Goal: Information Seeking & Learning: Compare options

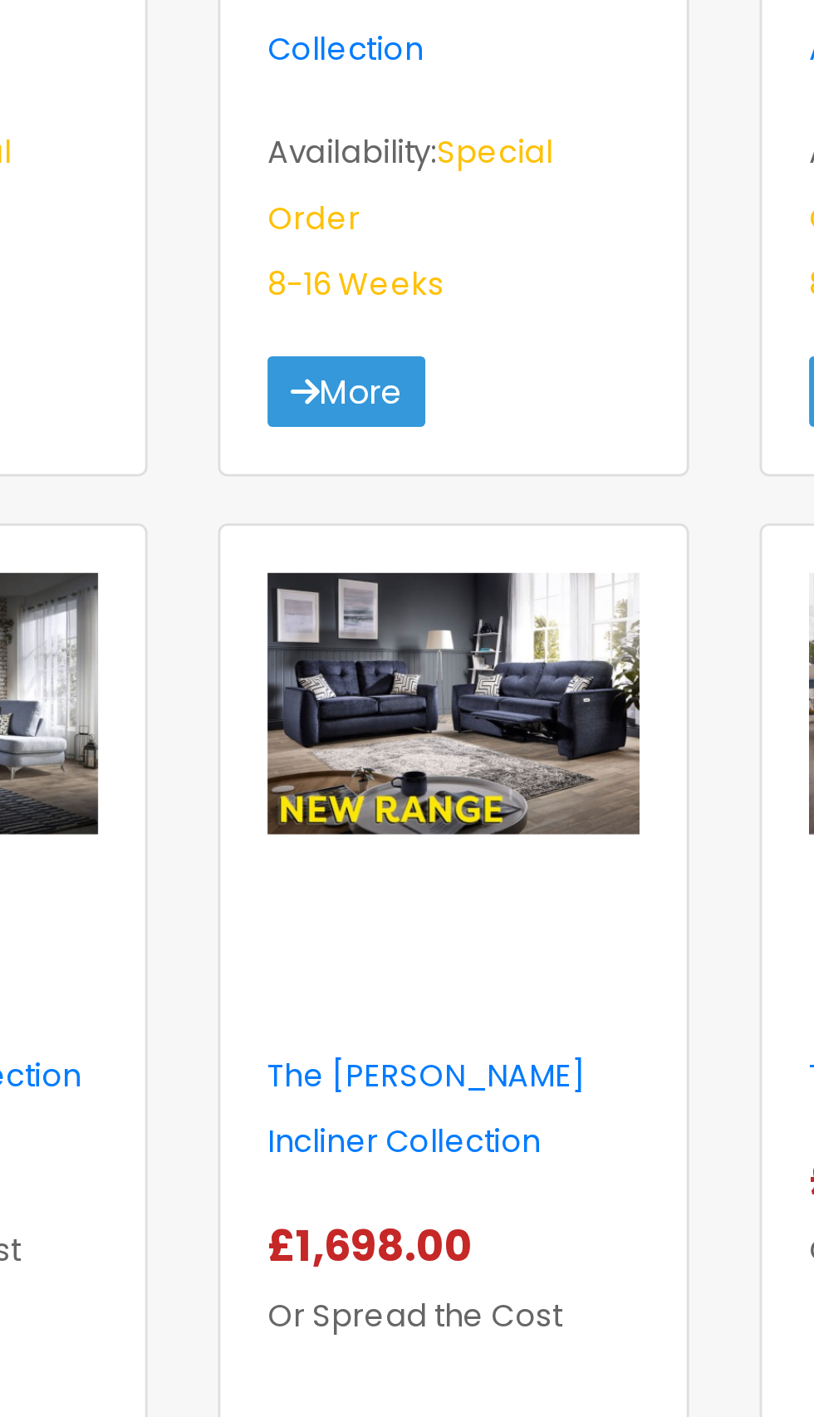
scroll to position [1954, 0]
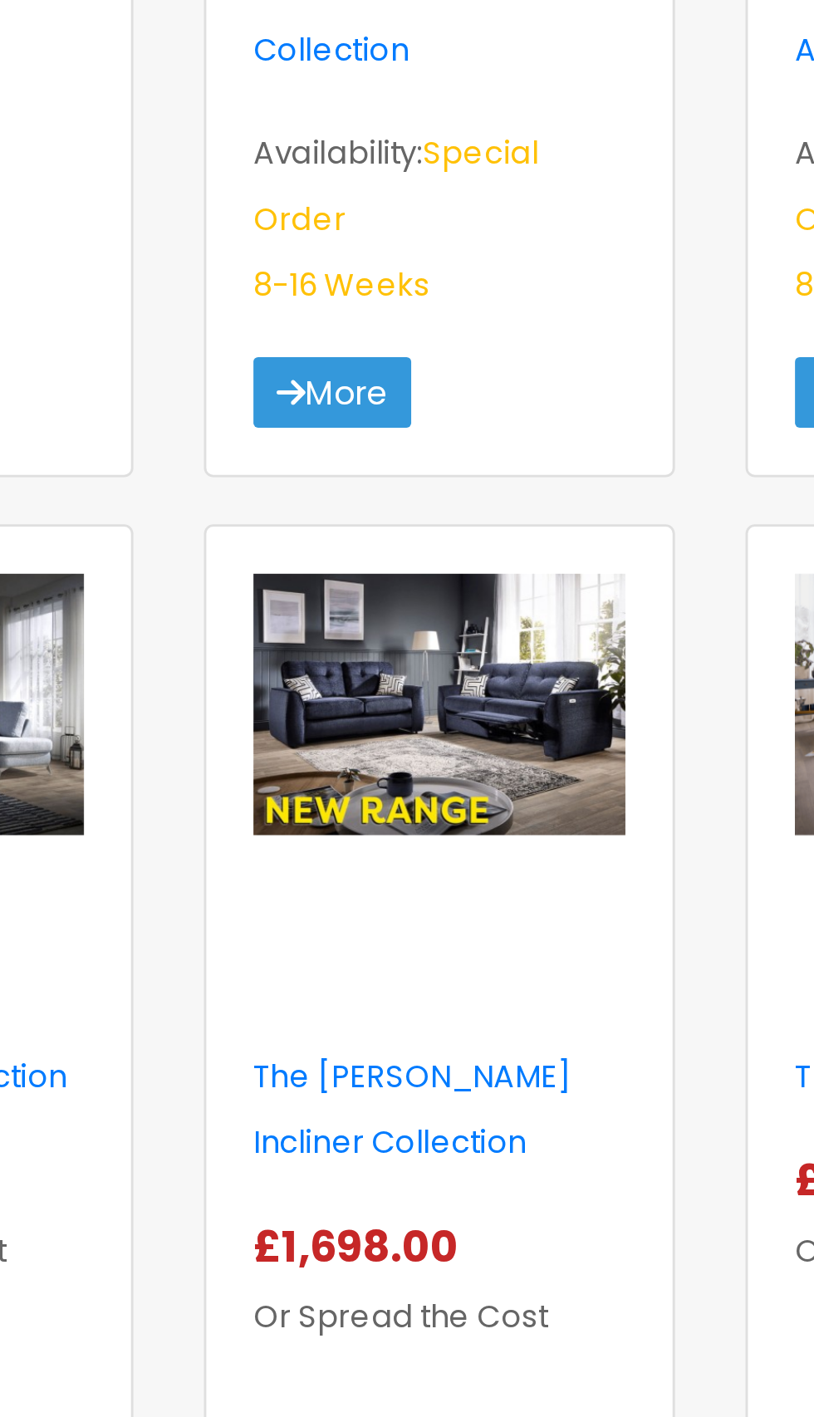
click at [433, 828] on img at bounding box center [406, 874] width 131 height 93
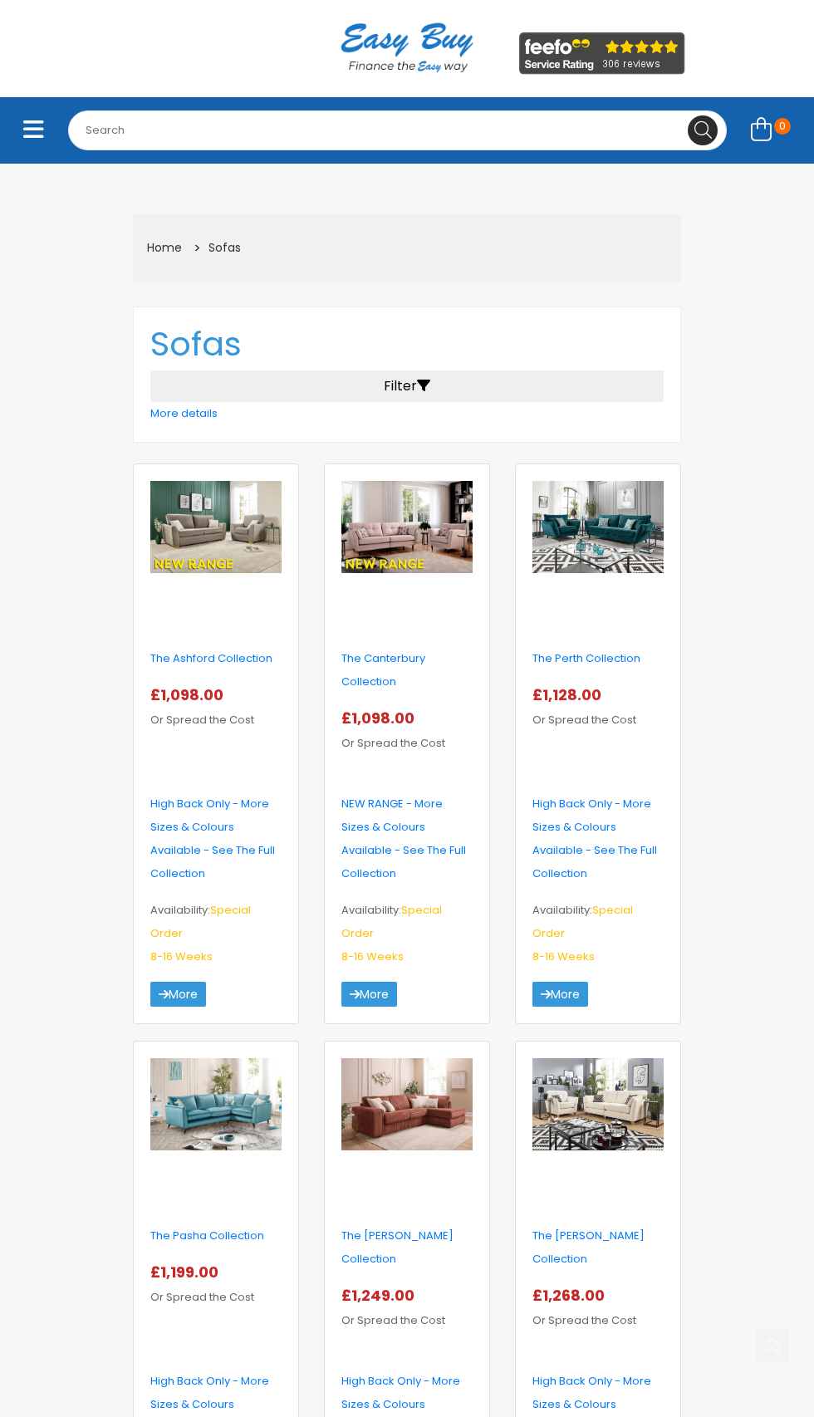
scroll to position [0, 0]
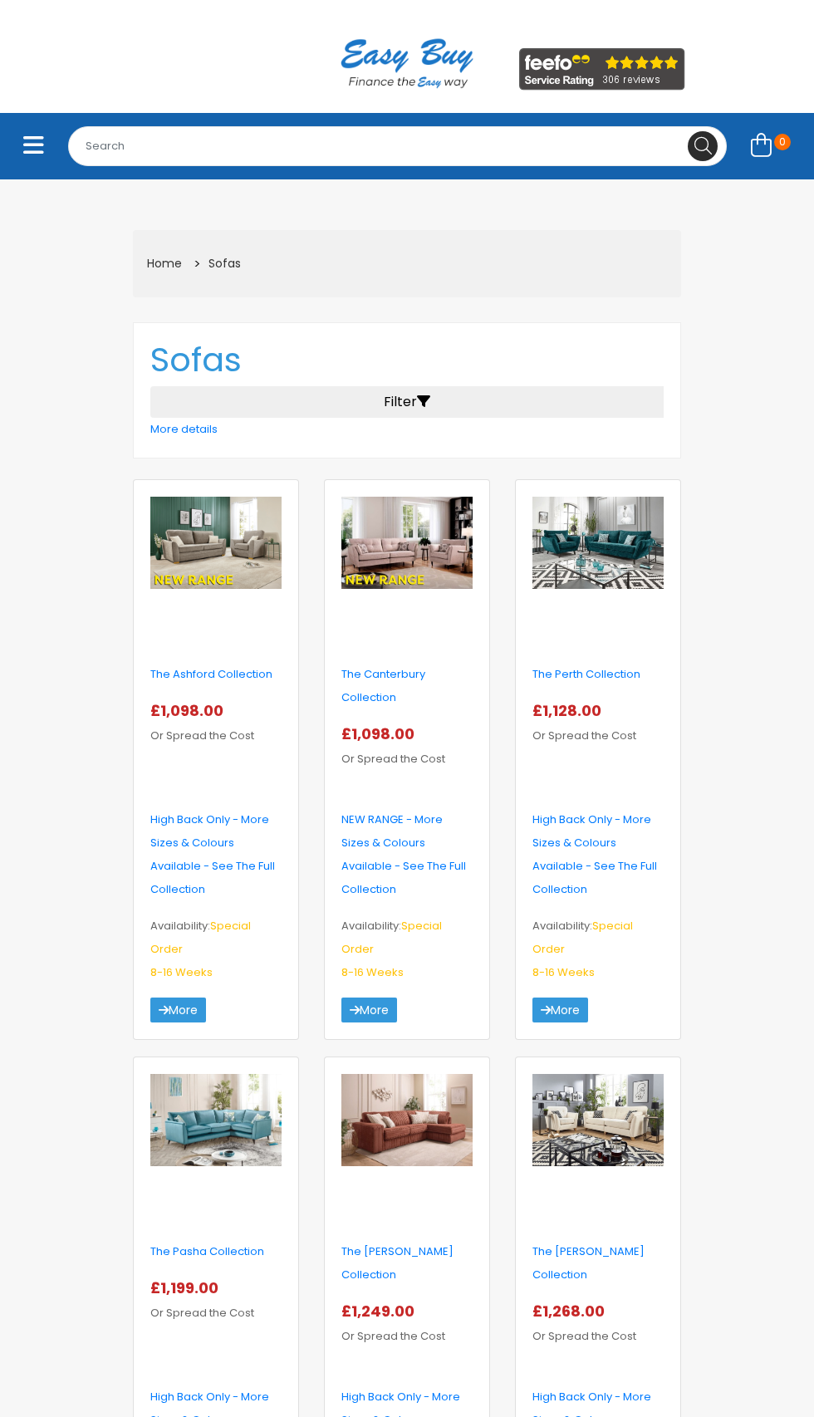
click at [180, 718] on span "£1,098.00" at bounding box center [190, 710] width 80 height 21
click at [641, 538] on img at bounding box center [597, 543] width 131 height 93
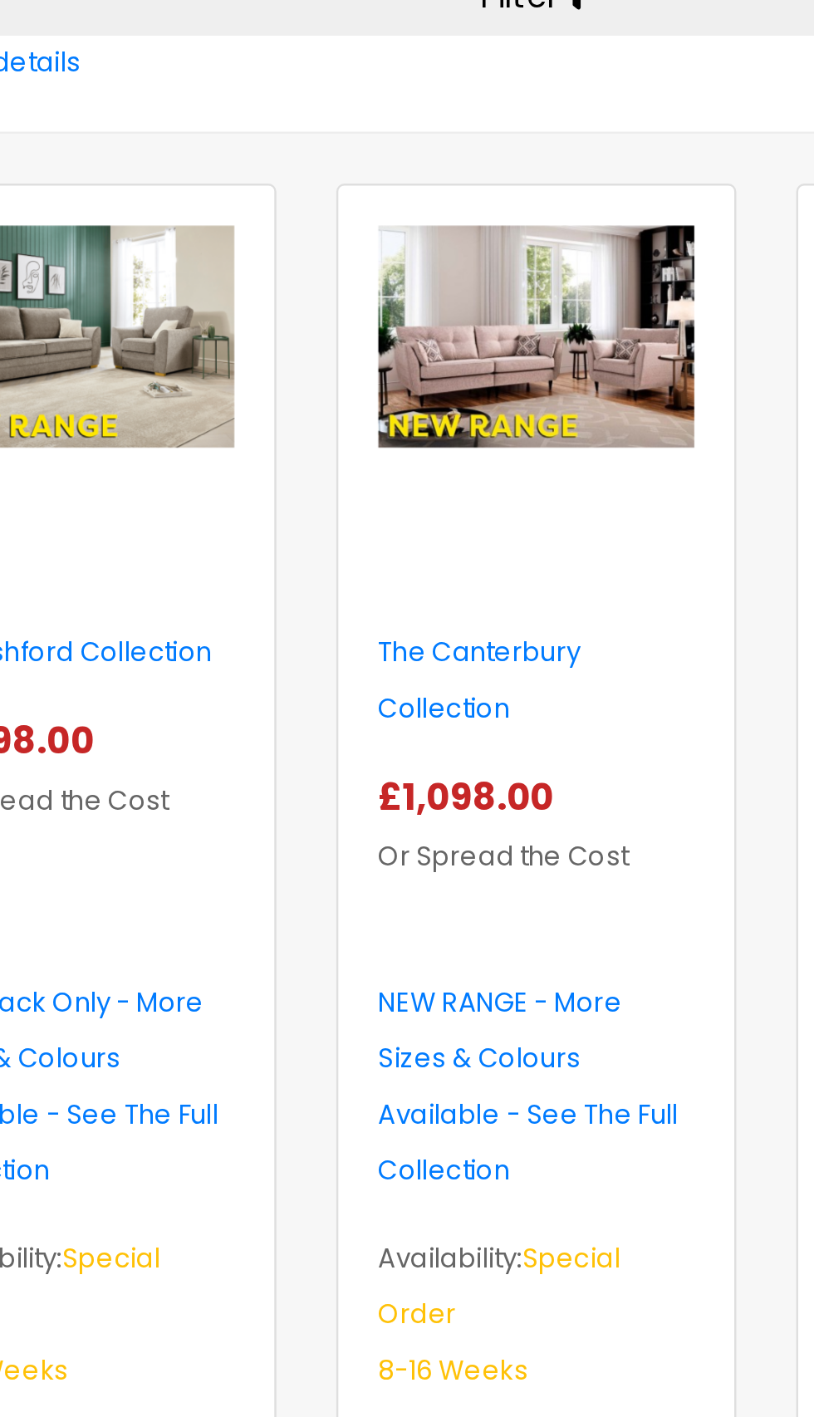
click at [433, 548] on img at bounding box center [406, 543] width 131 height 93
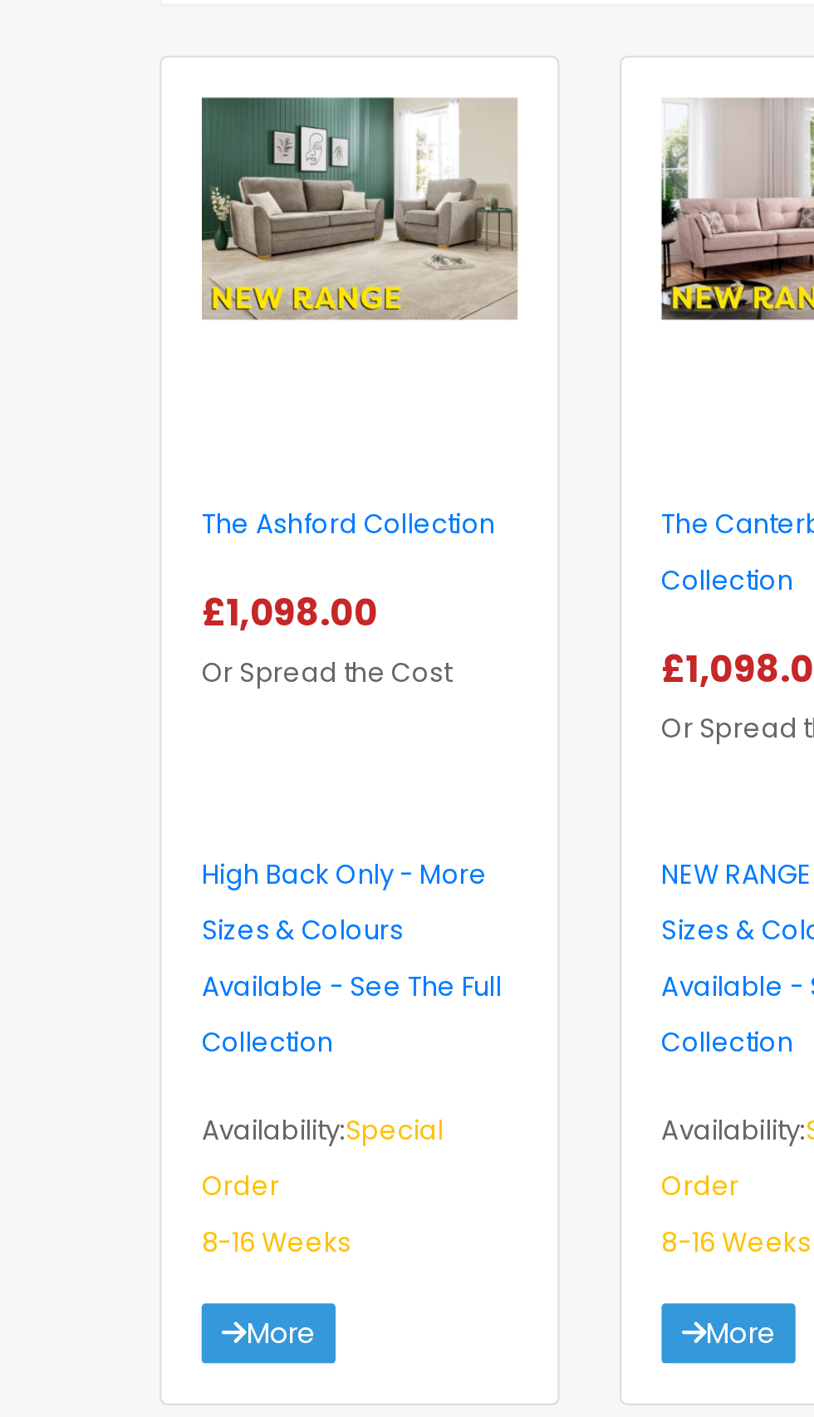
scroll to position [34, 0]
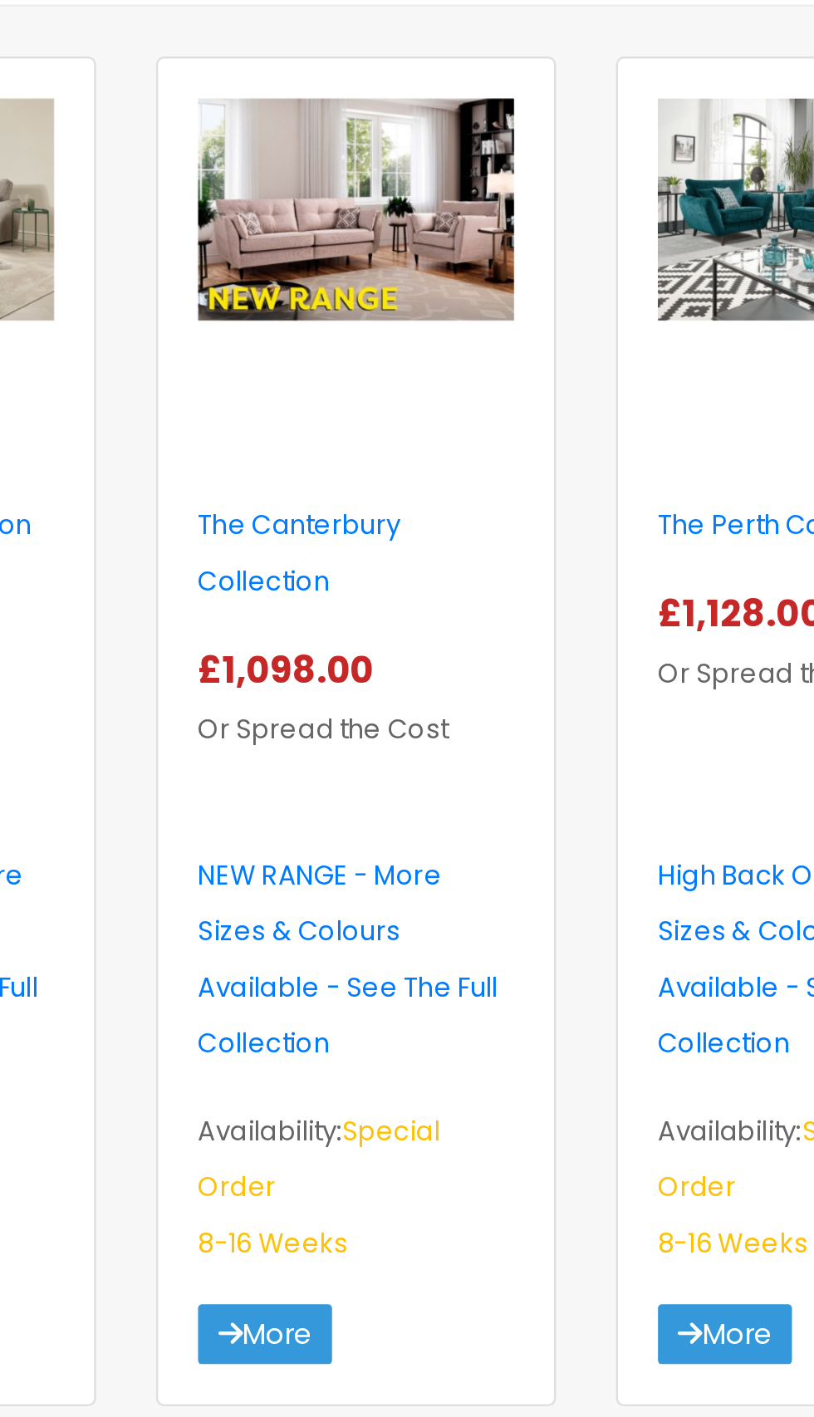
click at [400, 619] on div "The Canterbury Collection £1,098.00" at bounding box center [407, 800] width 156 height 376
click at [395, 512] on img at bounding box center [406, 508] width 131 height 93
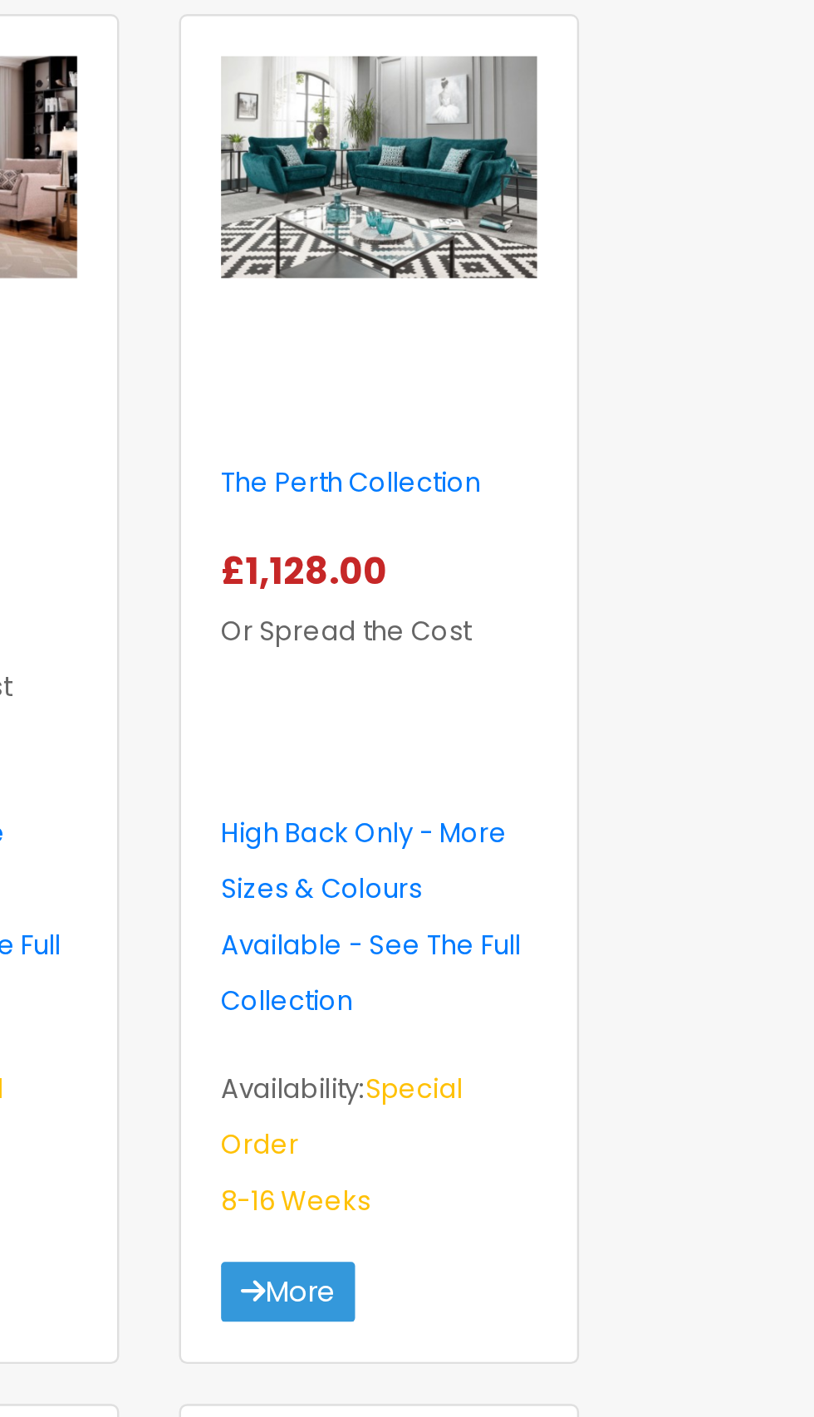
click at [560, 699] on p "£1,128.00 Or Spread the Cost" at bounding box center [597, 689] width 131 height 48
click at [565, 494] on img at bounding box center [597, 508] width 131 height 93
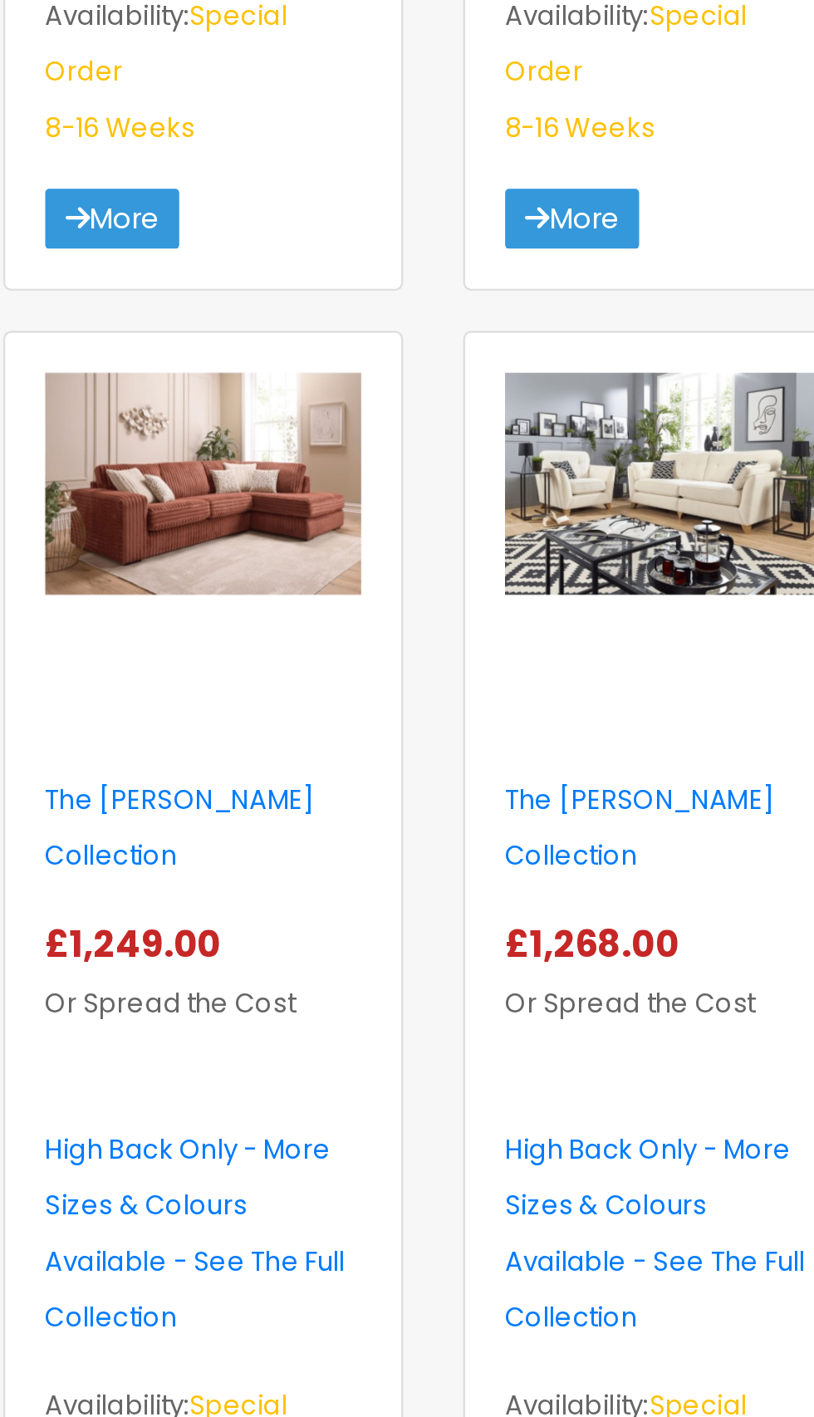
scroll to position [407, 0]
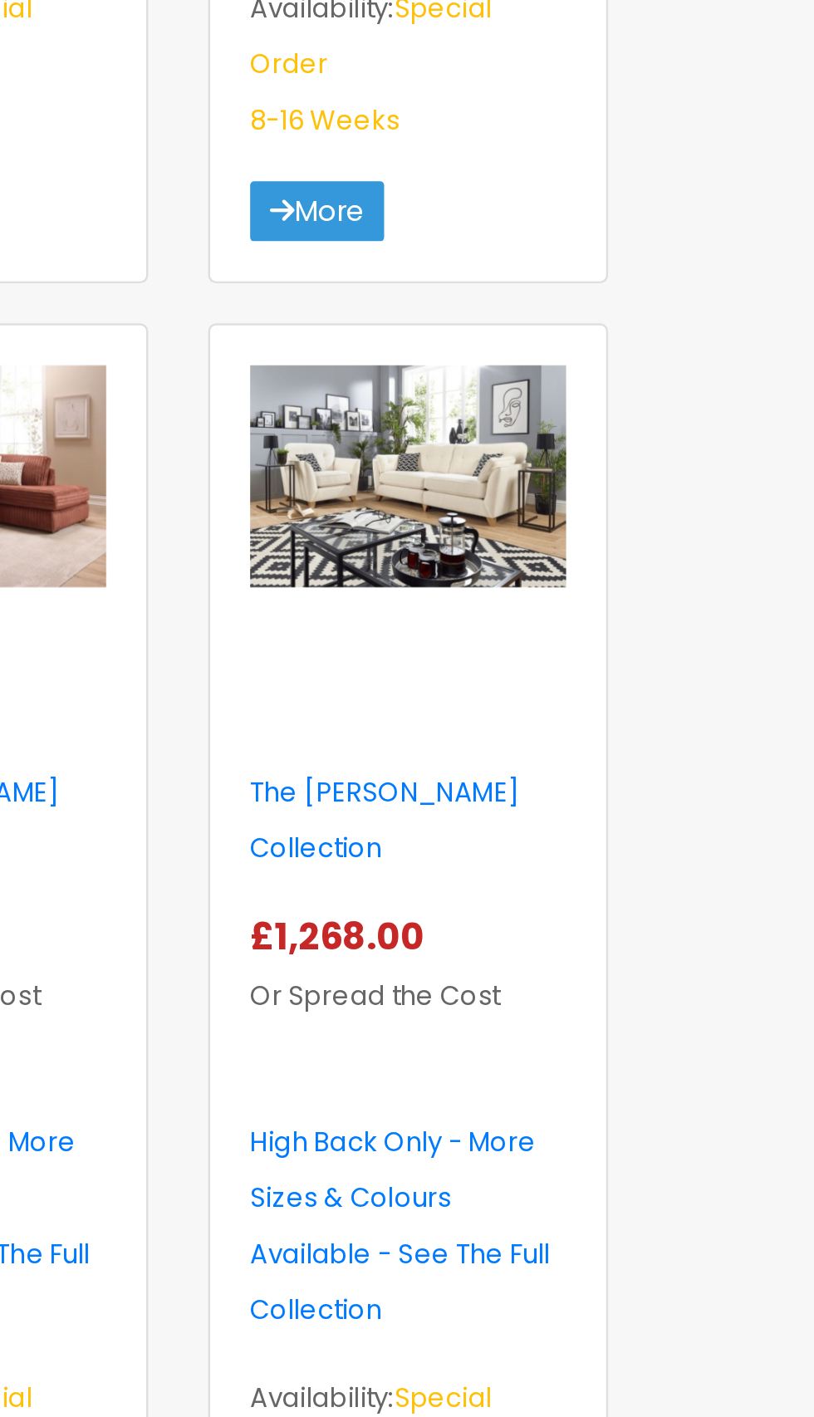
click at [588, 690] on img at bounding box center [597, 713] width 131 height 93
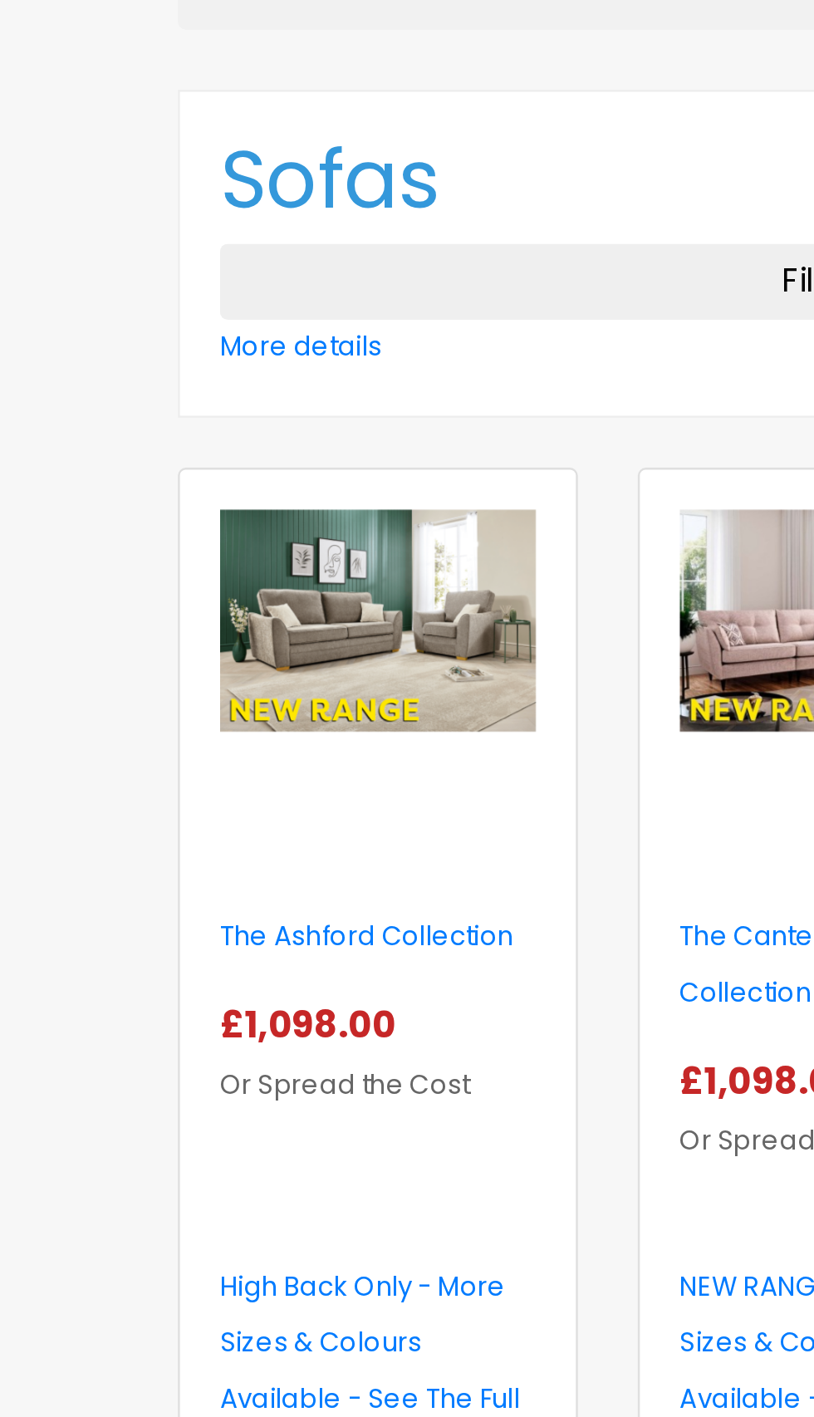
scroll to position [283, 0]
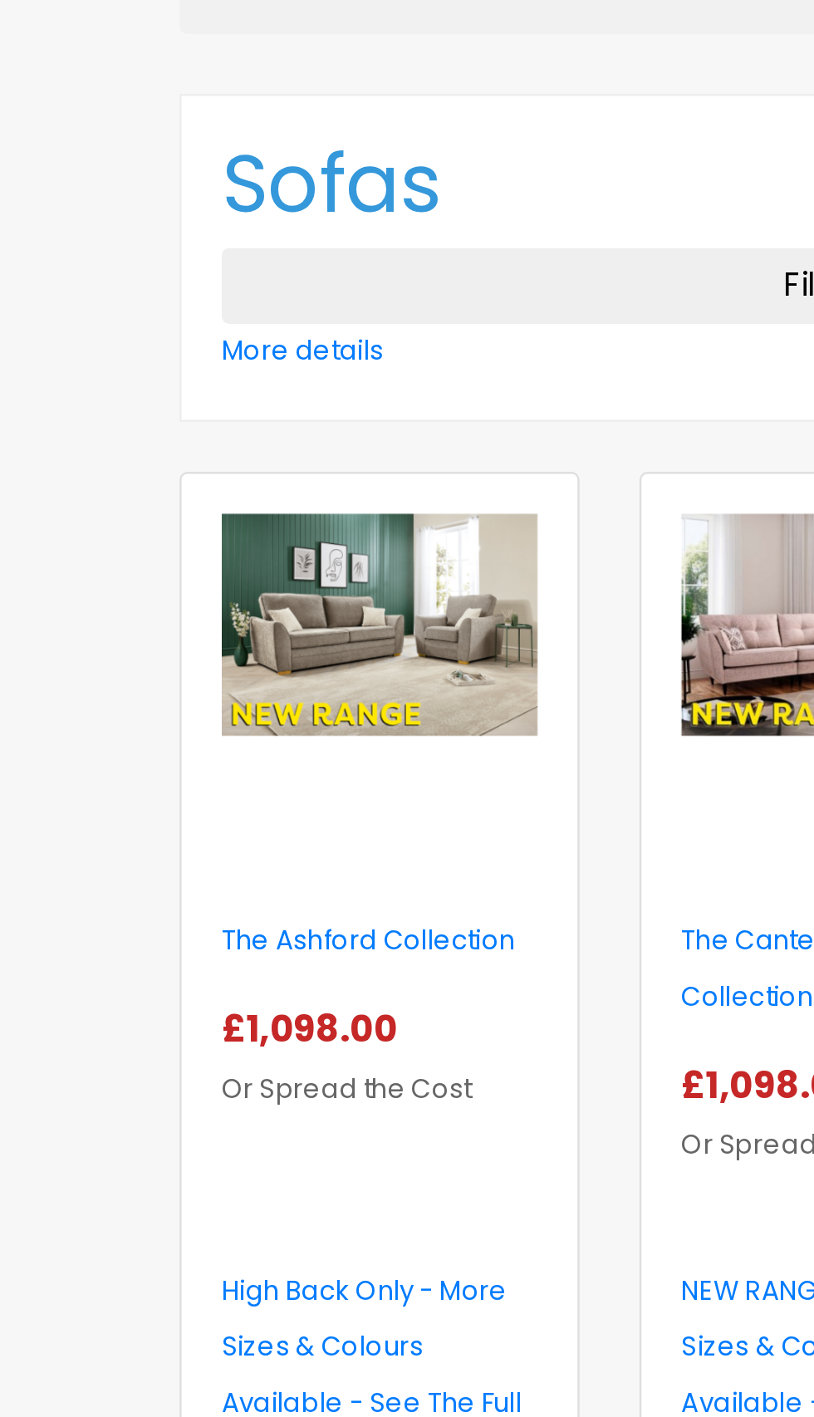
click at [207, 275] on img at bounding box center [215, 259] width 131 height 93
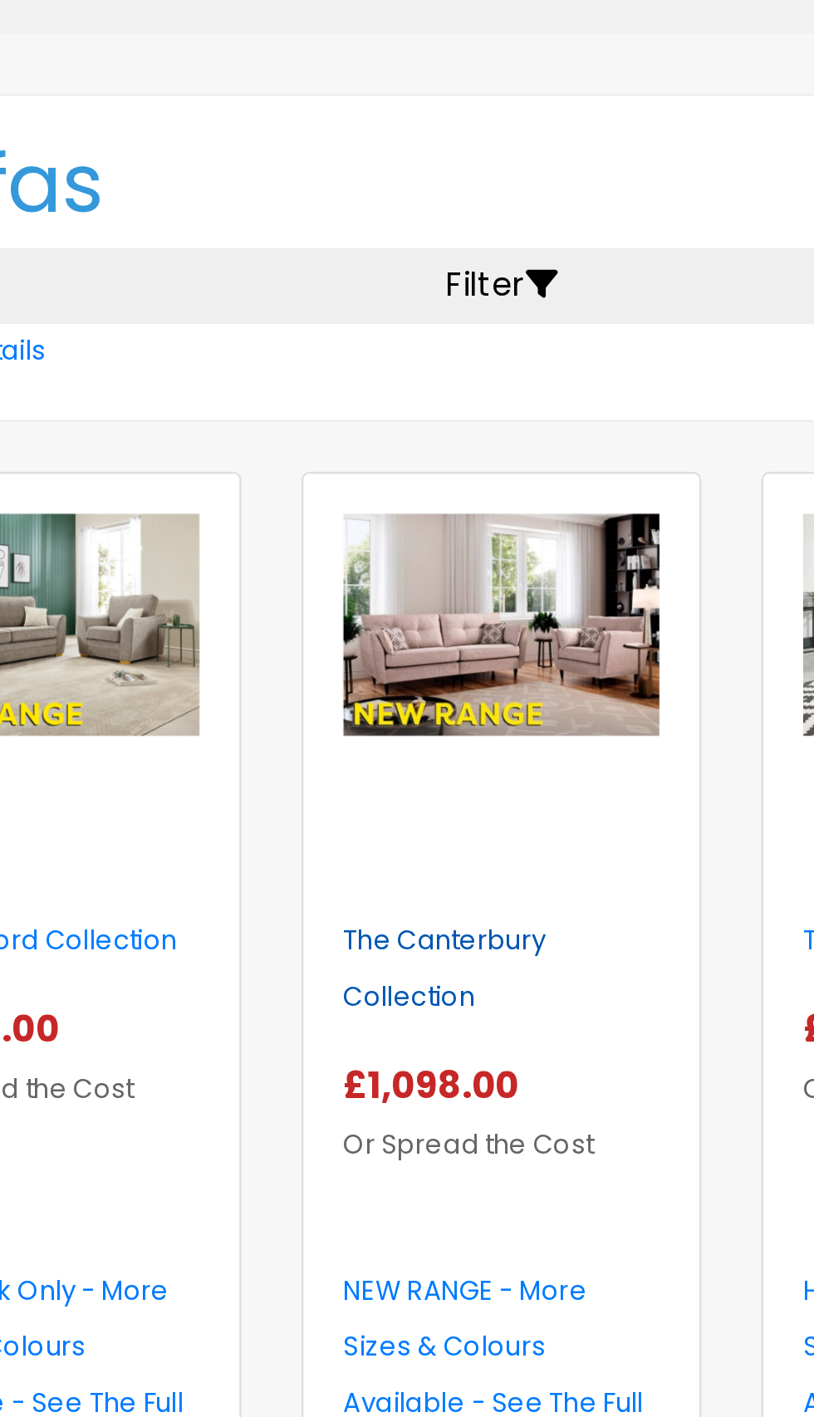
click at [389, 393] on link "The Canterbury Collection" at bounding box center [383, 402] width 84 height 39
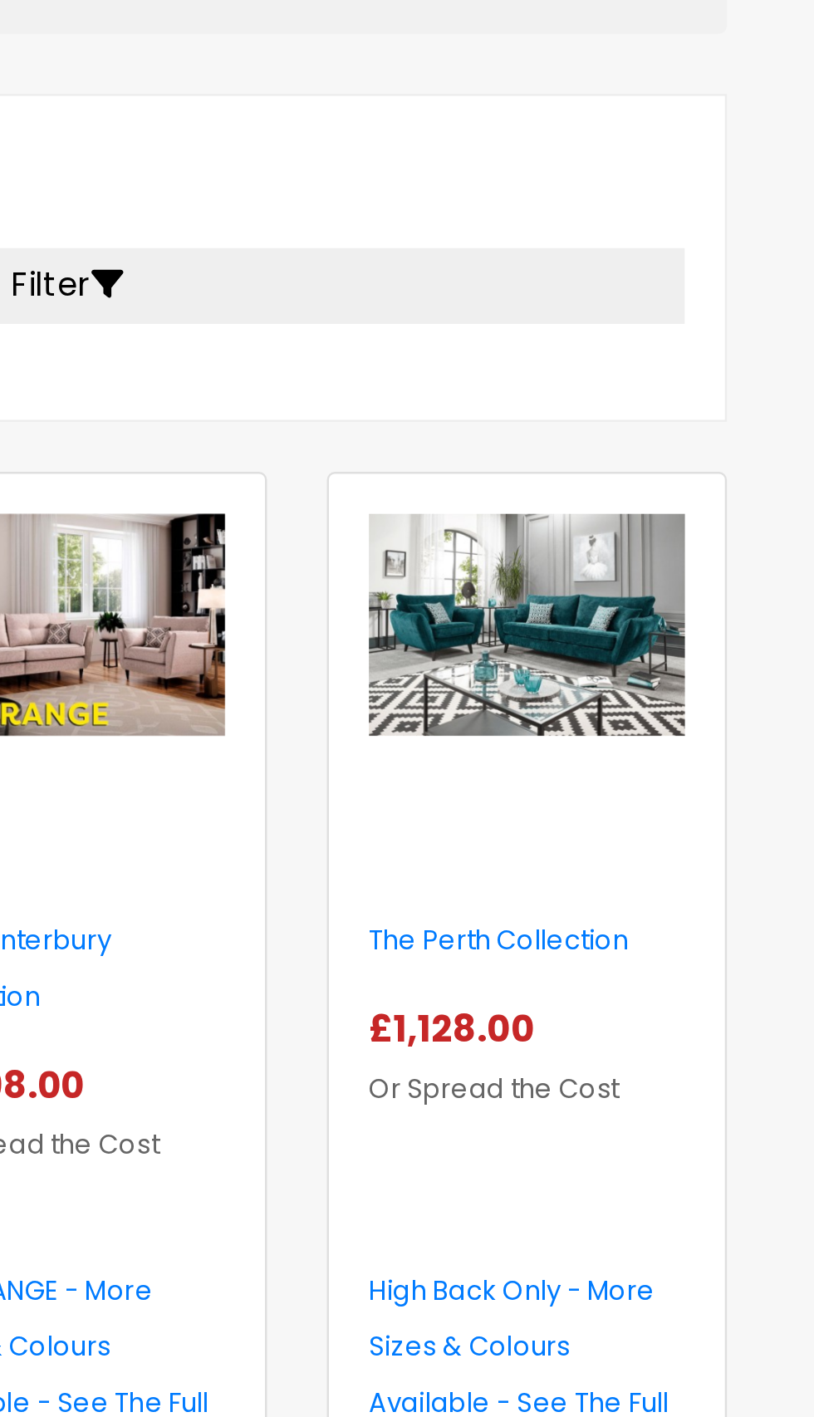
click at [564, 316] on div at bounding box center [597, 287] width 131 height 149
click at [576, 247] on img at bounding box center [597, 259] width 131 height 93
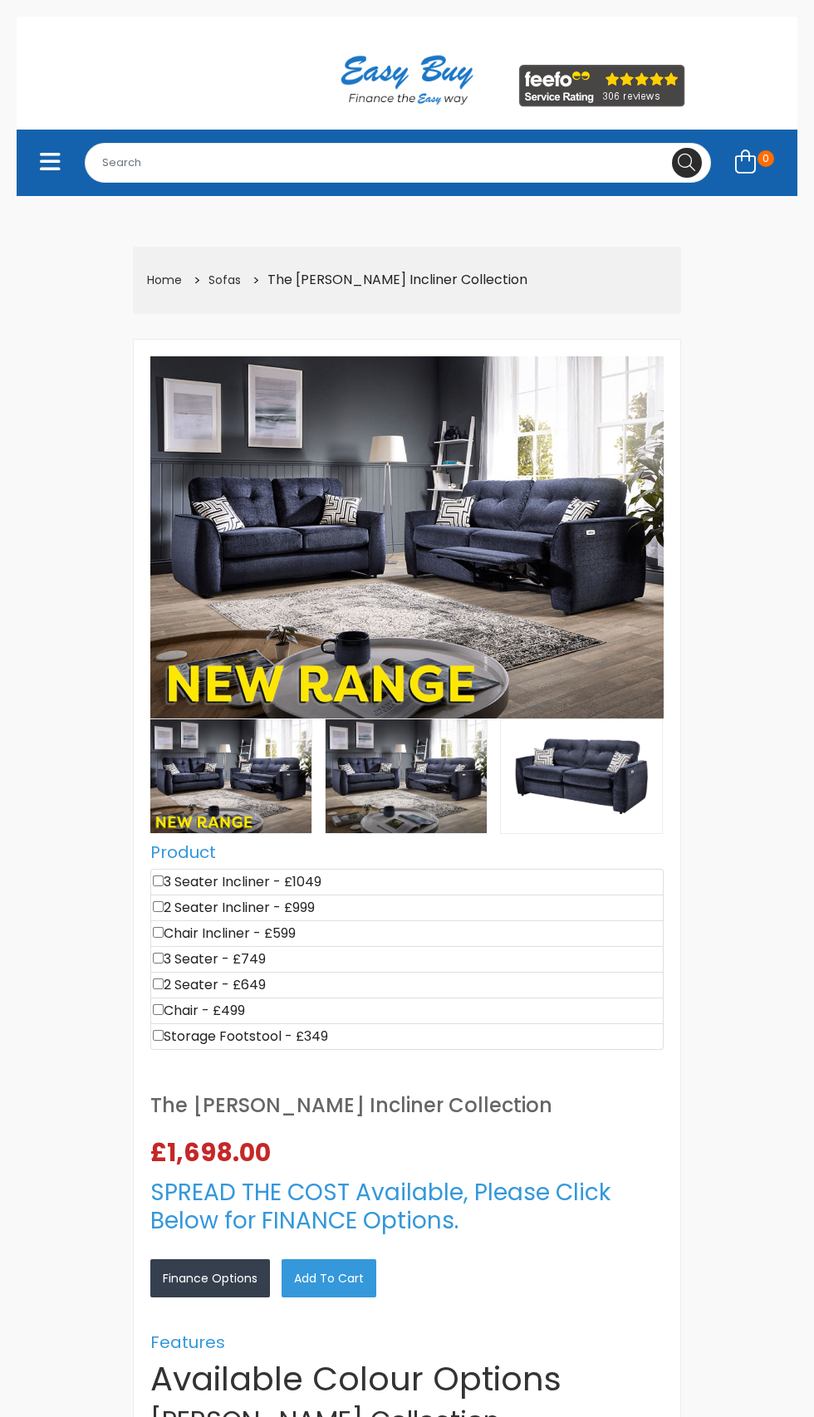
select select "Weekly"
select select "104"
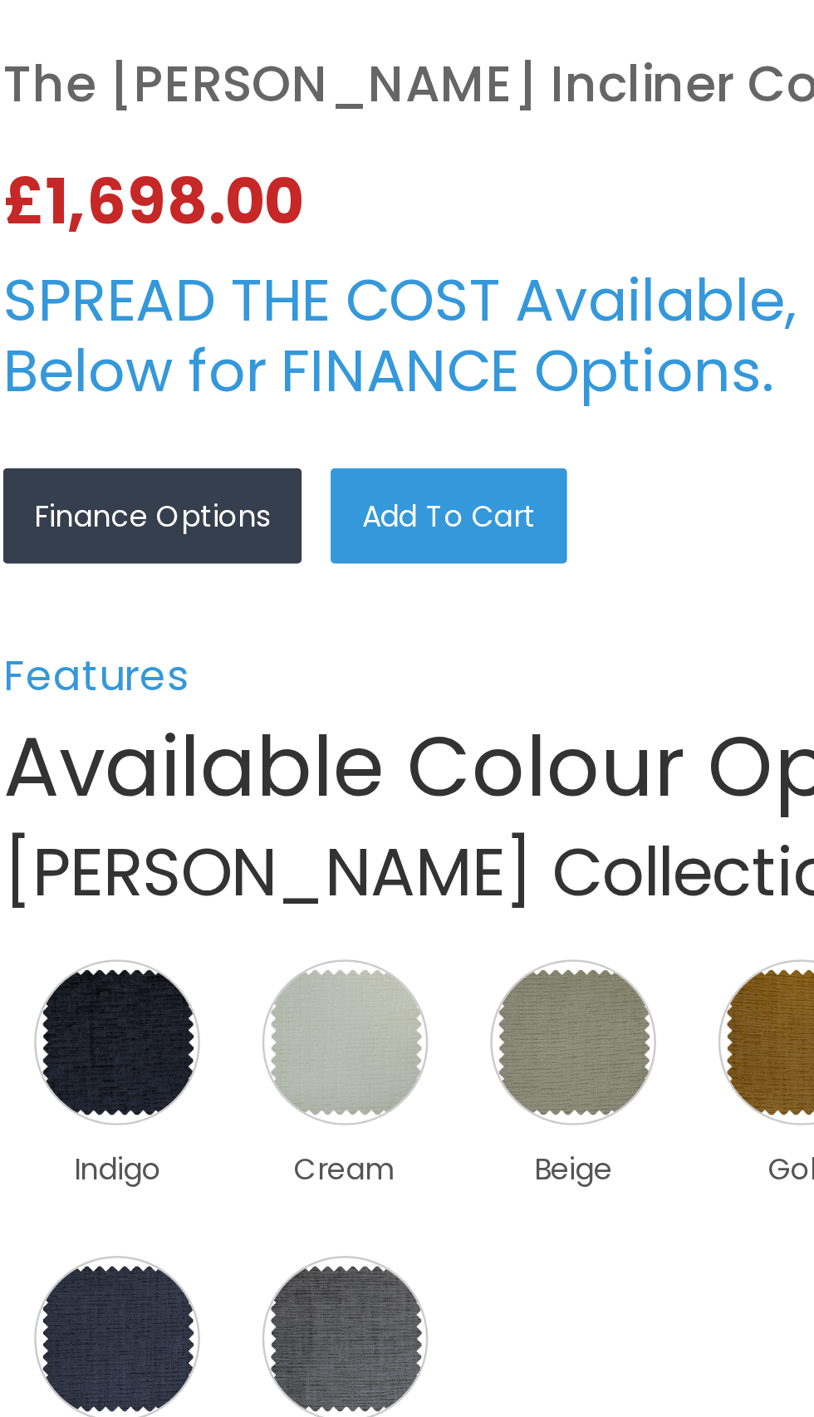
scroll to position [1069, 0]
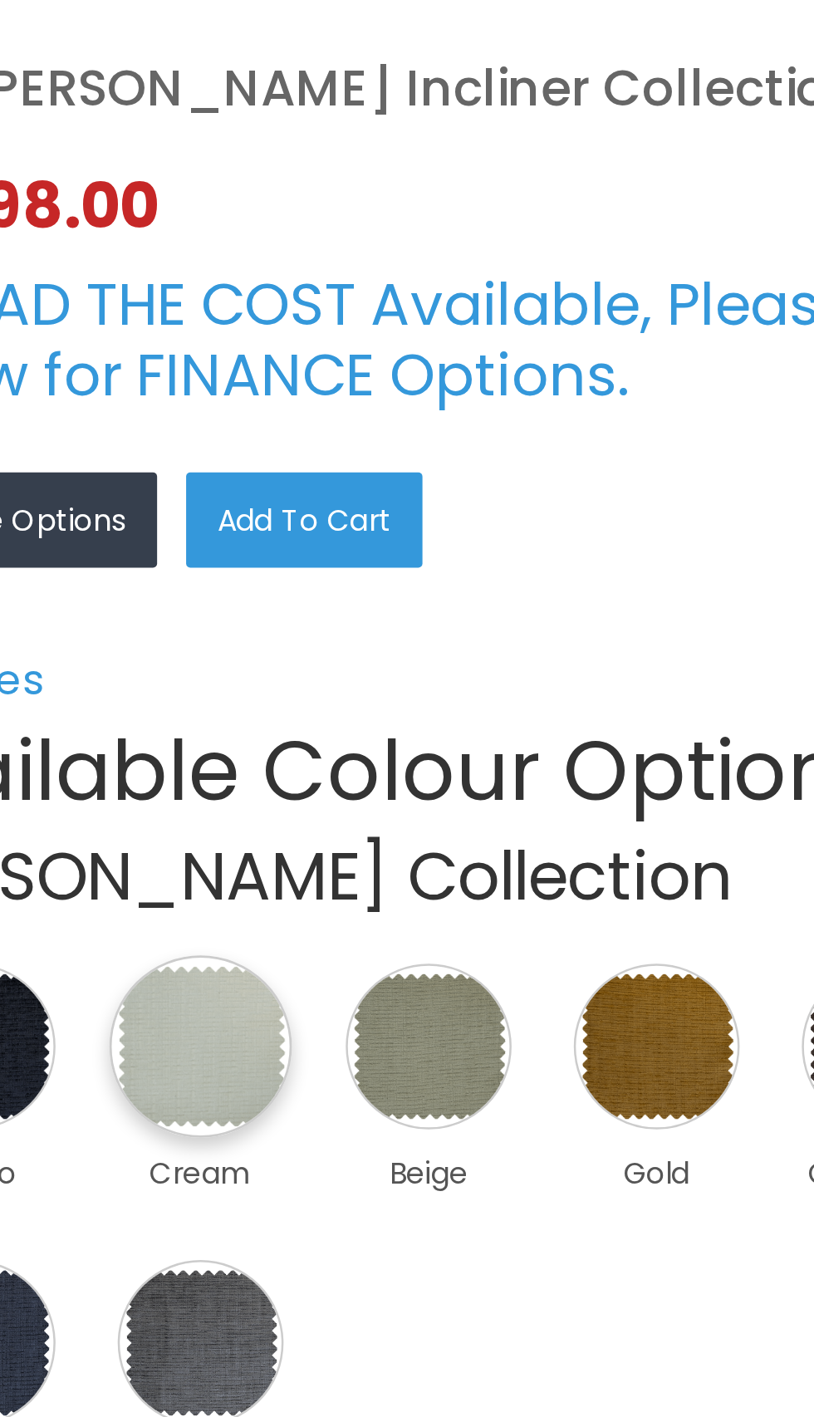
click at [286, 422] on img at bounding box center [287, 419] width 73 height 73
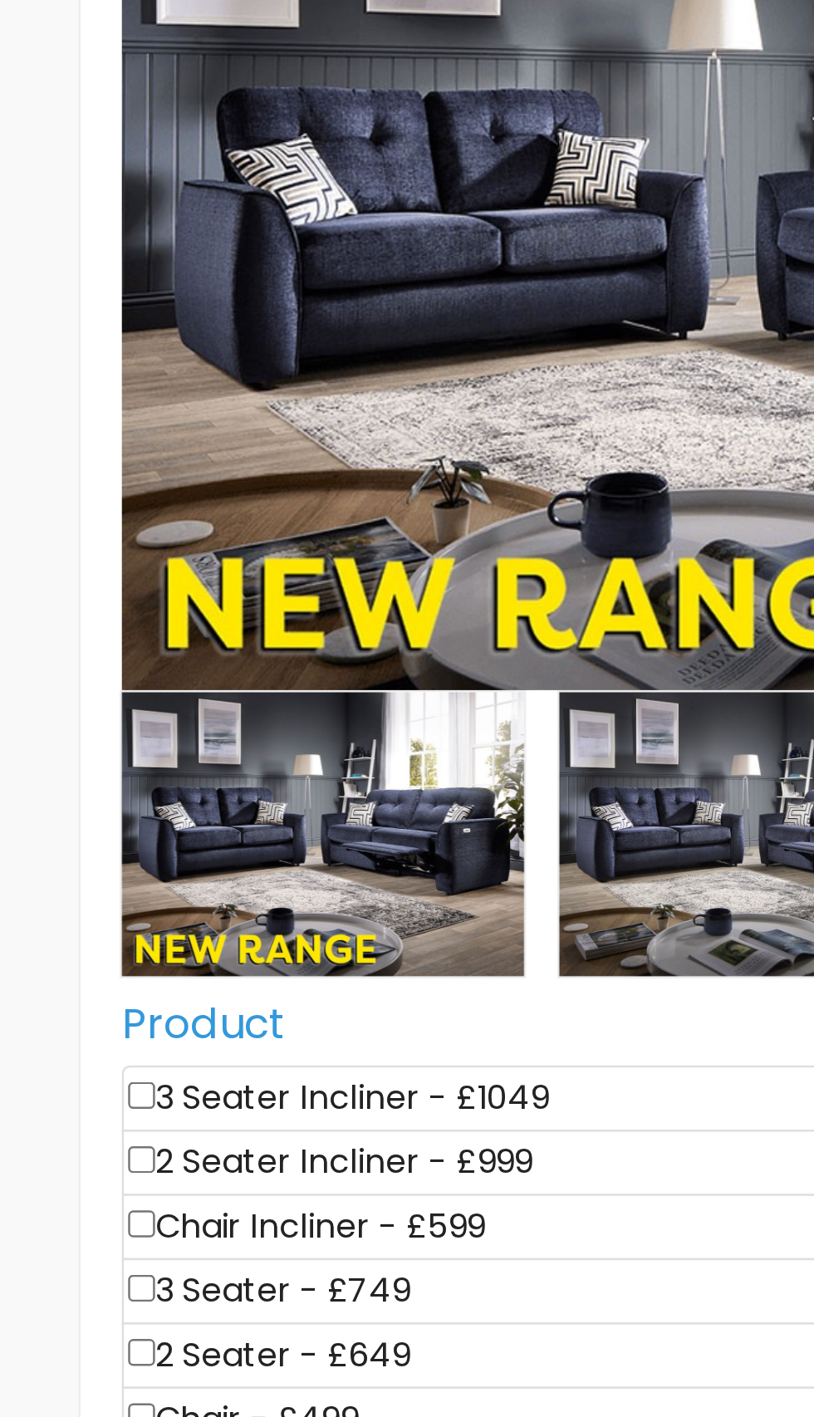
scroll to position [440, 0]
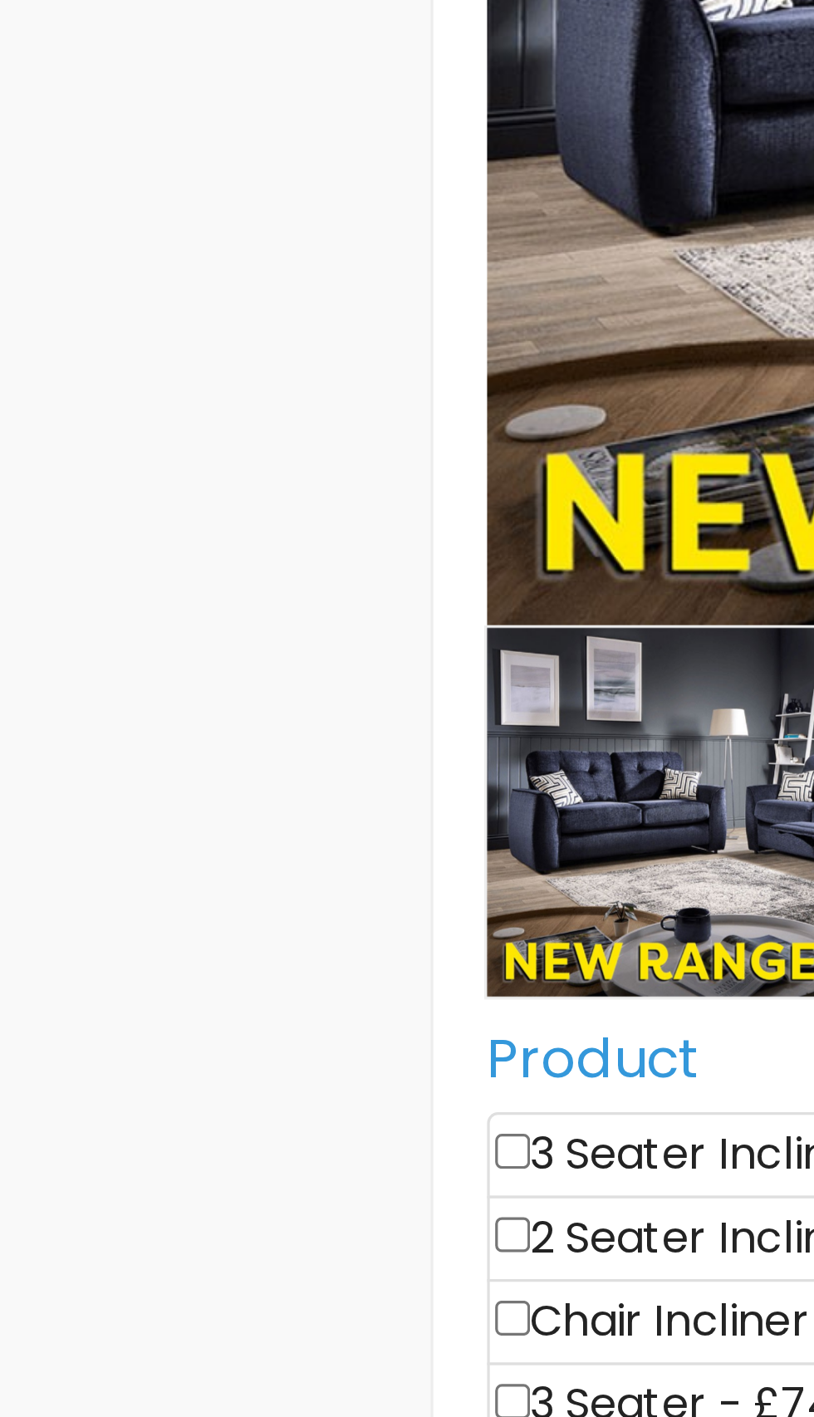
scroll to position [8, 0]
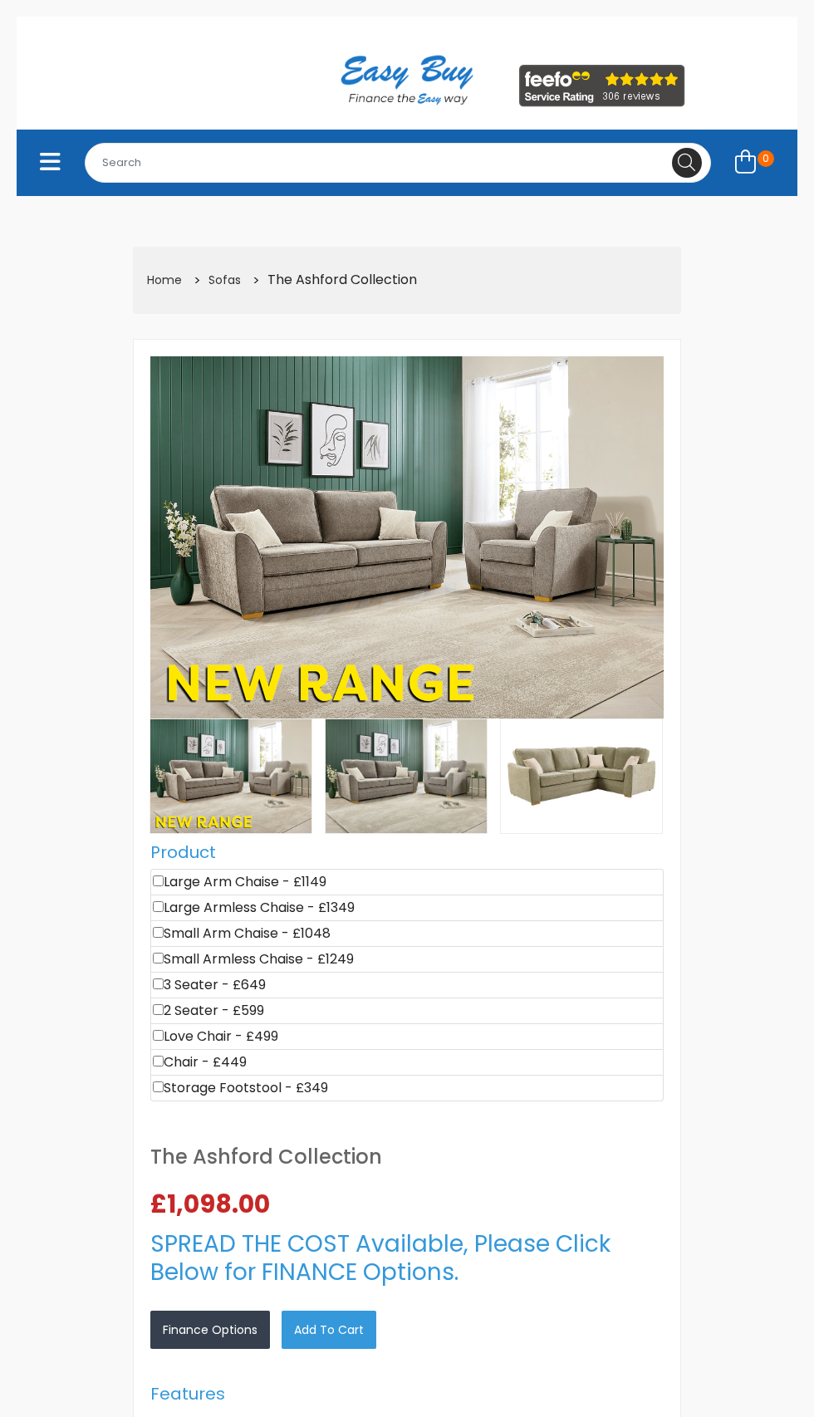
select select "104"
click at [296, 634] on img at bounding box center [406, 537] width 513 height 363
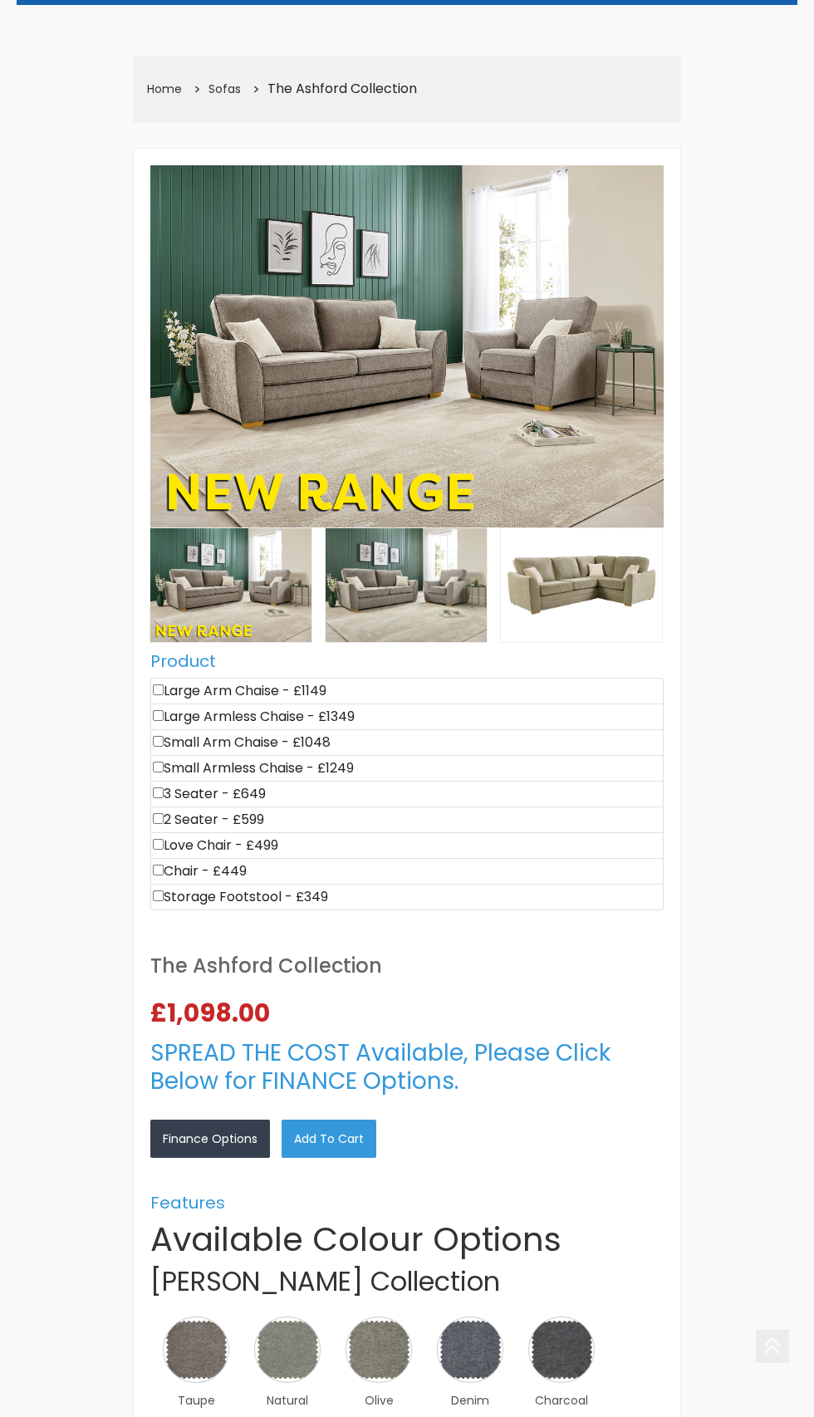
scroll to position [160, 0]
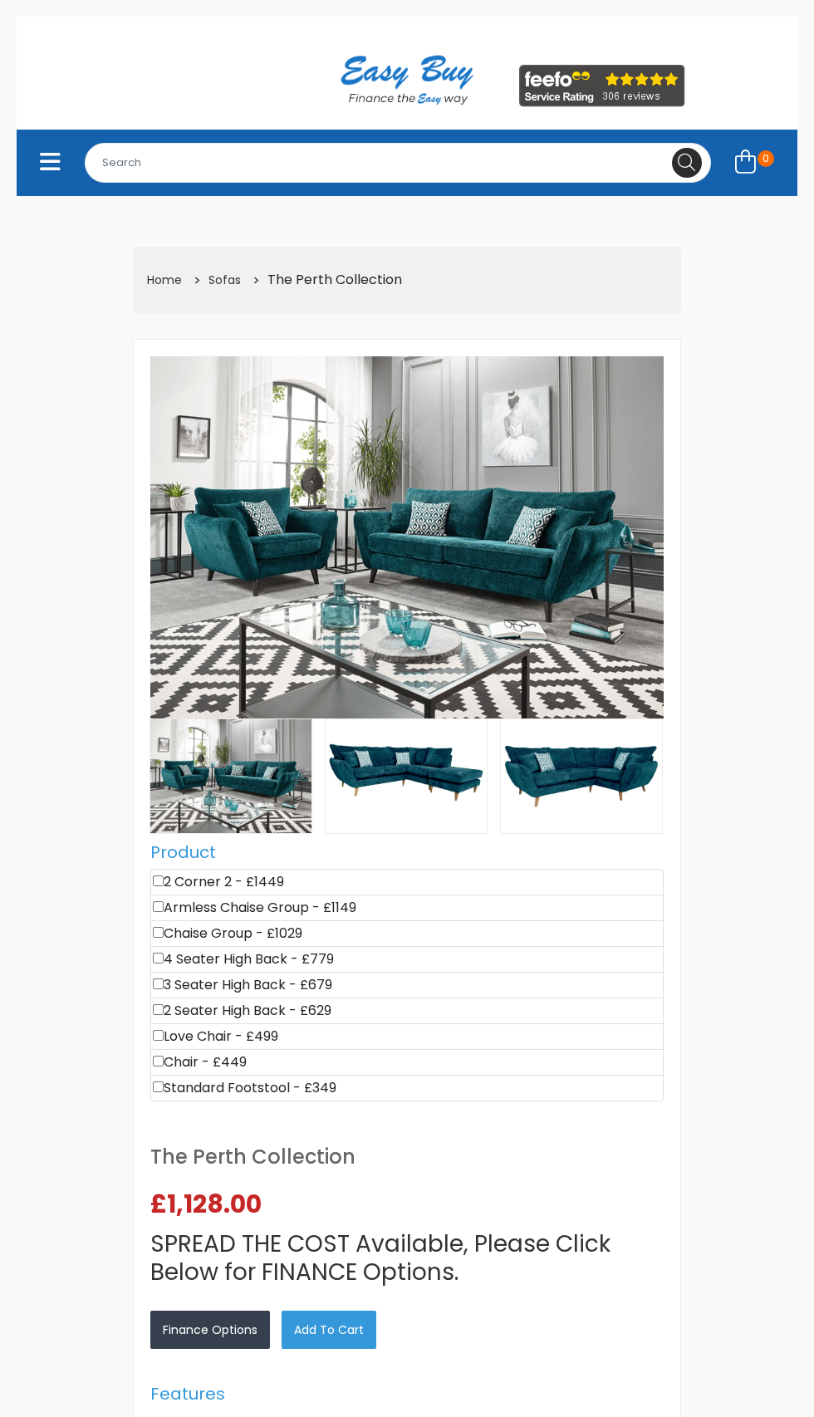
select select "104"
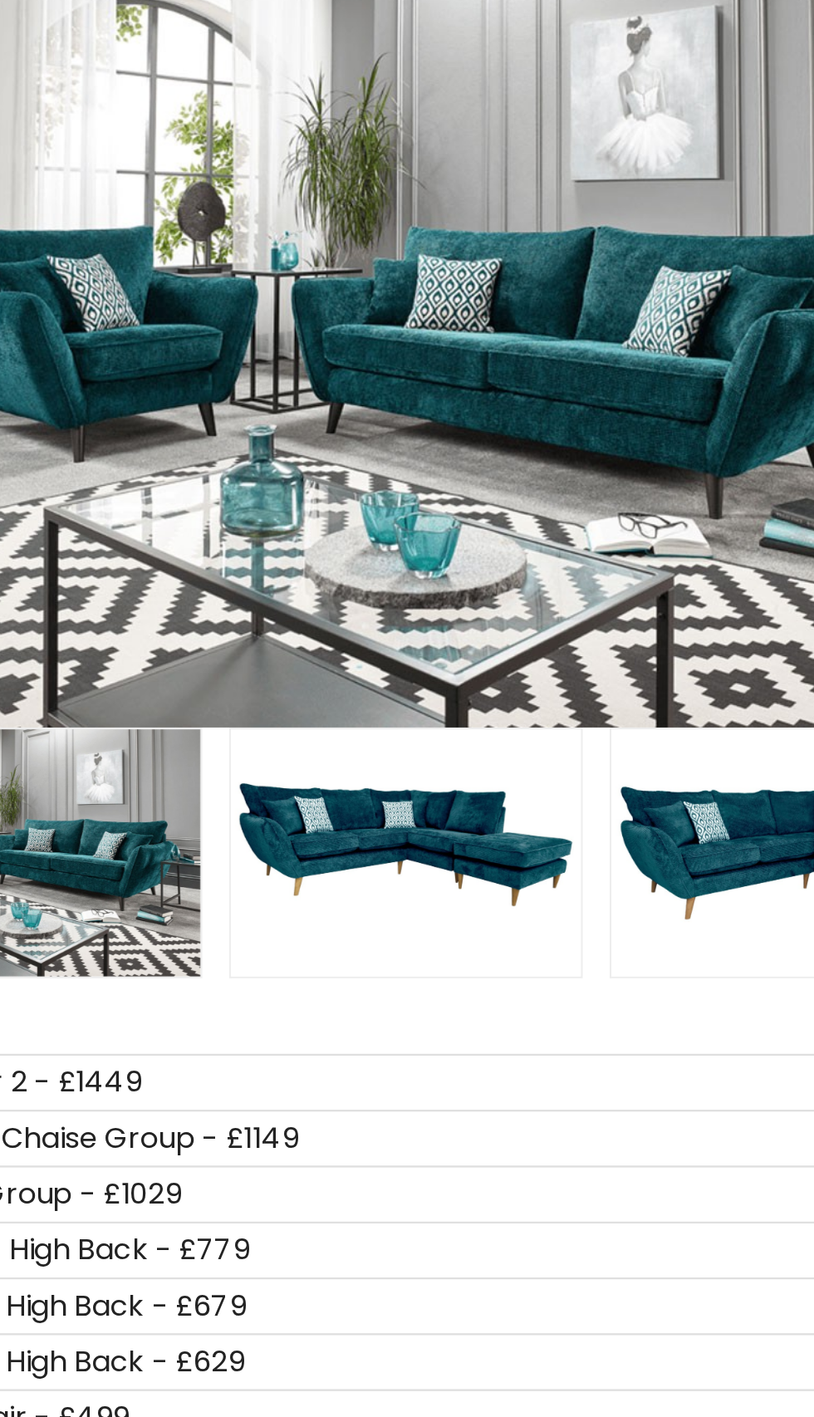
click at [549, 932] on li "Chaise Group - £1029" at bounding box center [406, 933] width 513 height 27
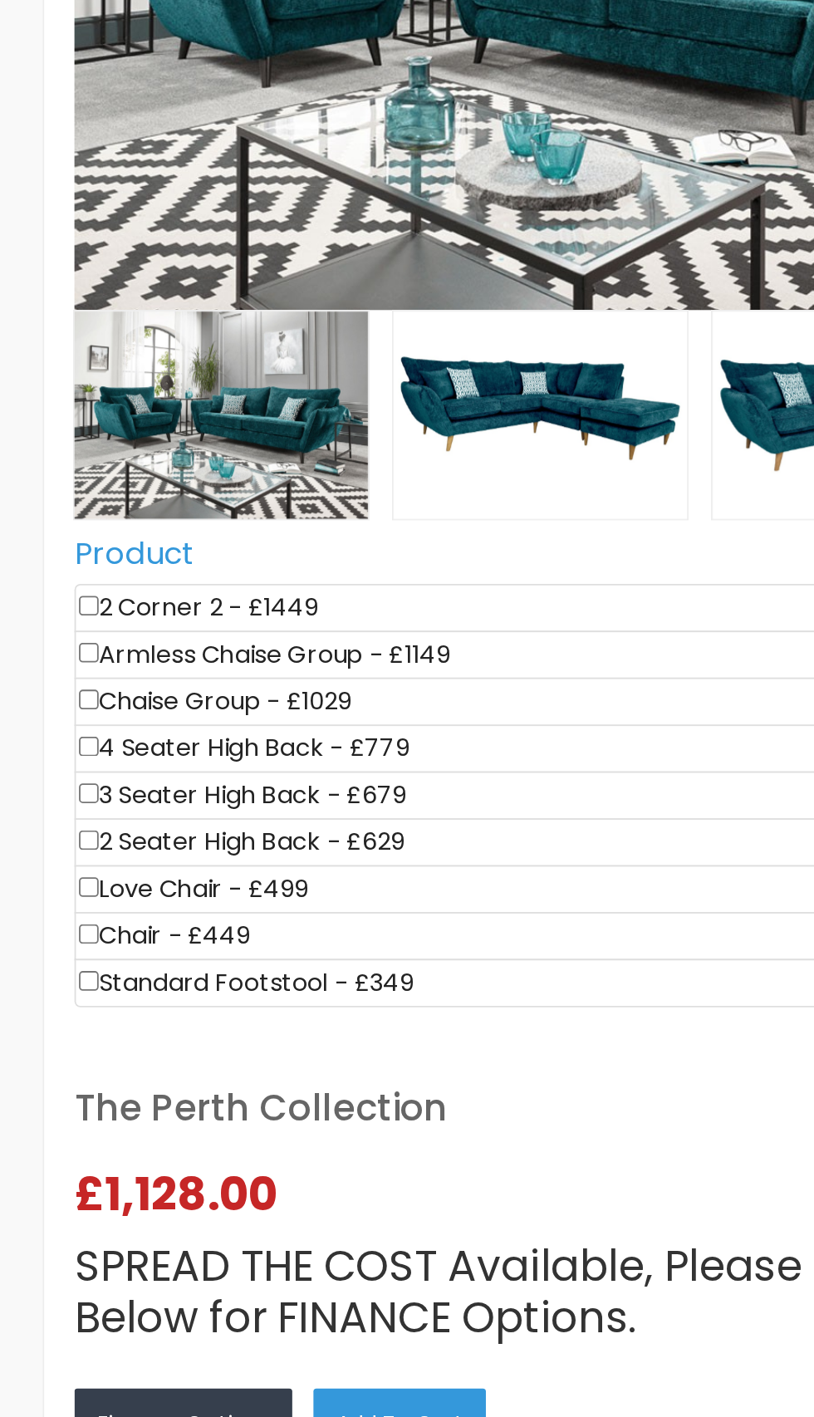
scroll to position [546, 0]
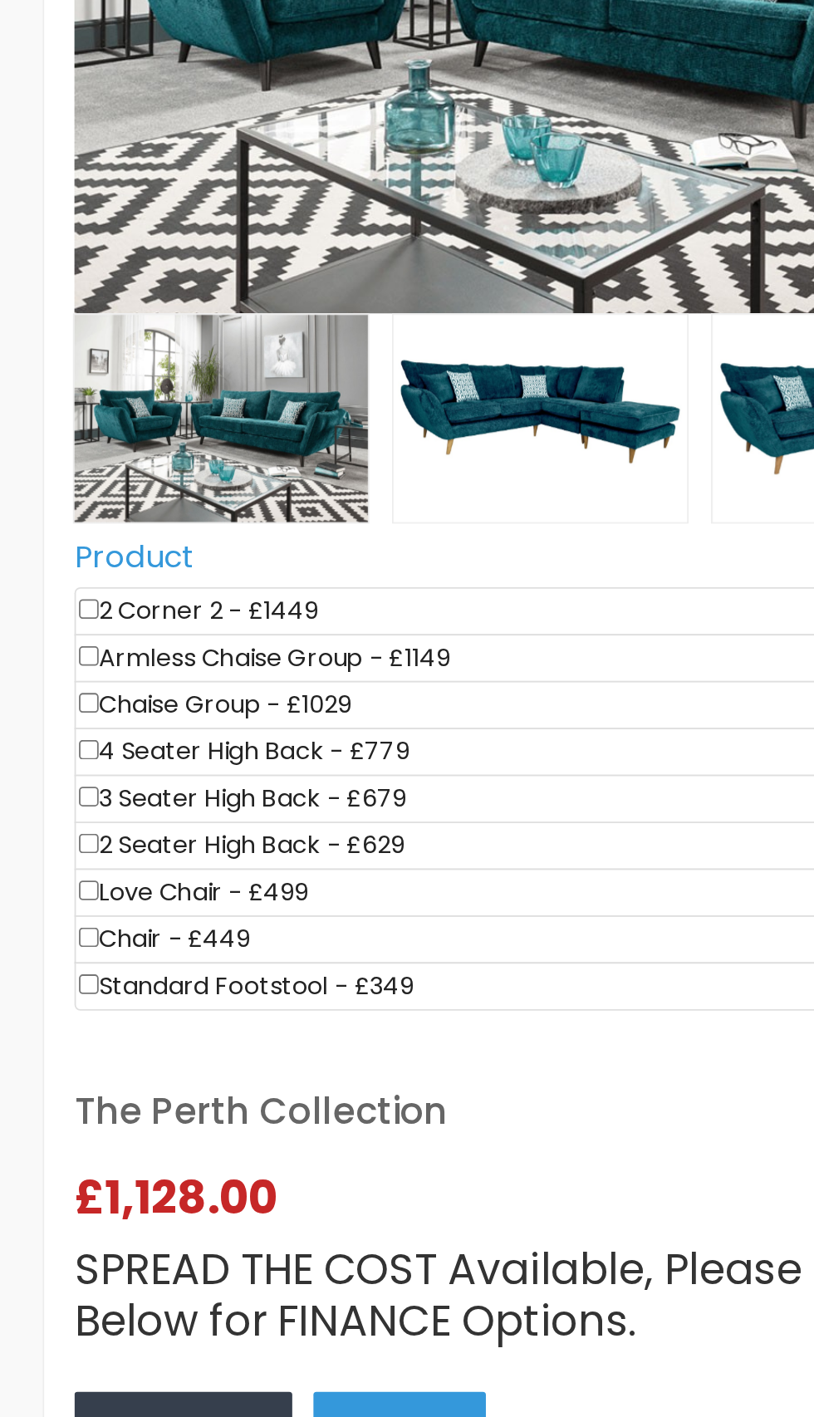
click at [160, 438] on input"] "checkbox" at bounding box center [158, 437] width 11 height 11
checkbox input"] "true"
type input "679"
click at [157, 462] on input"] "checkbox" at bounding box center [158, 463] width 11 height 11
checkbox input"] "true"
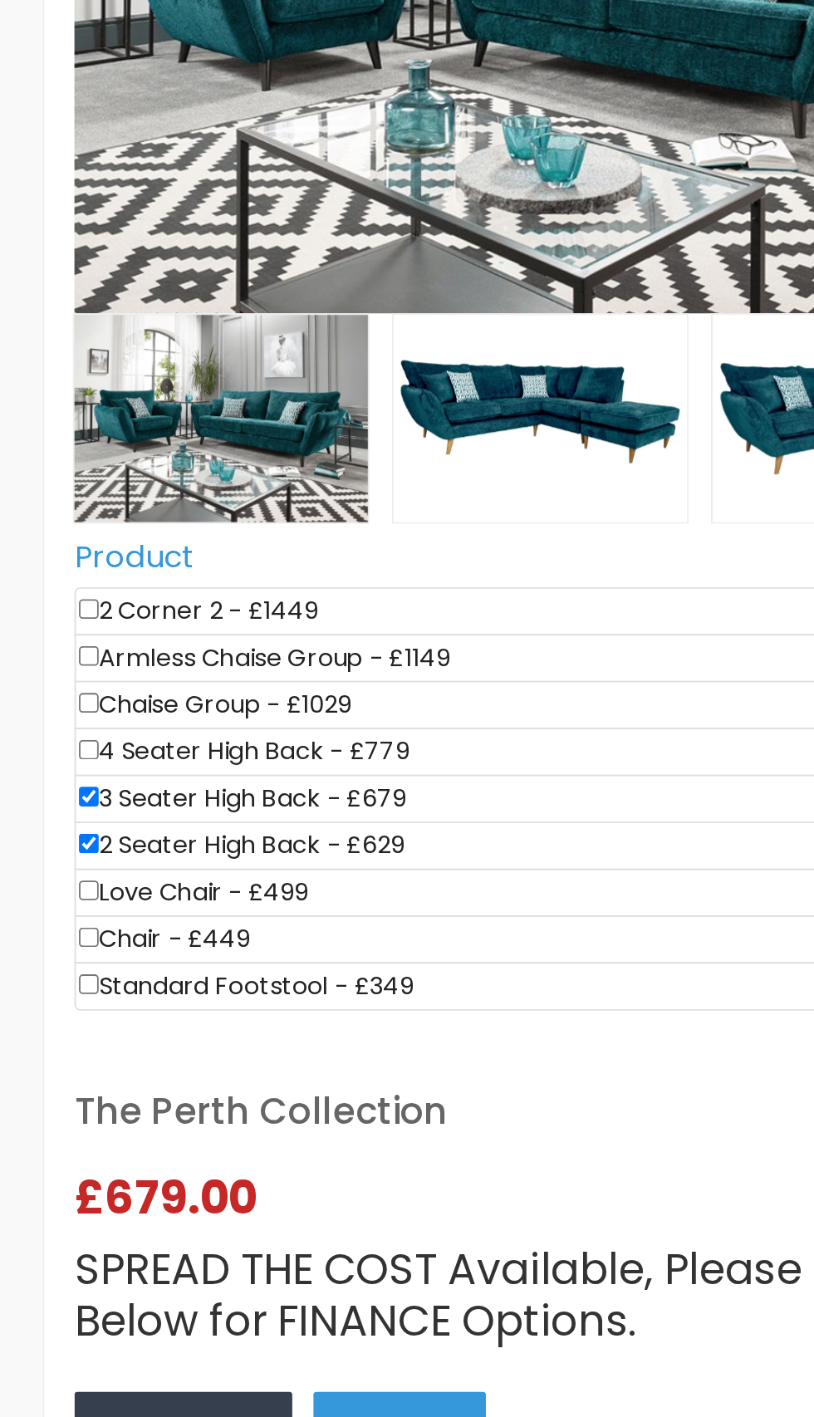
type input "1308"
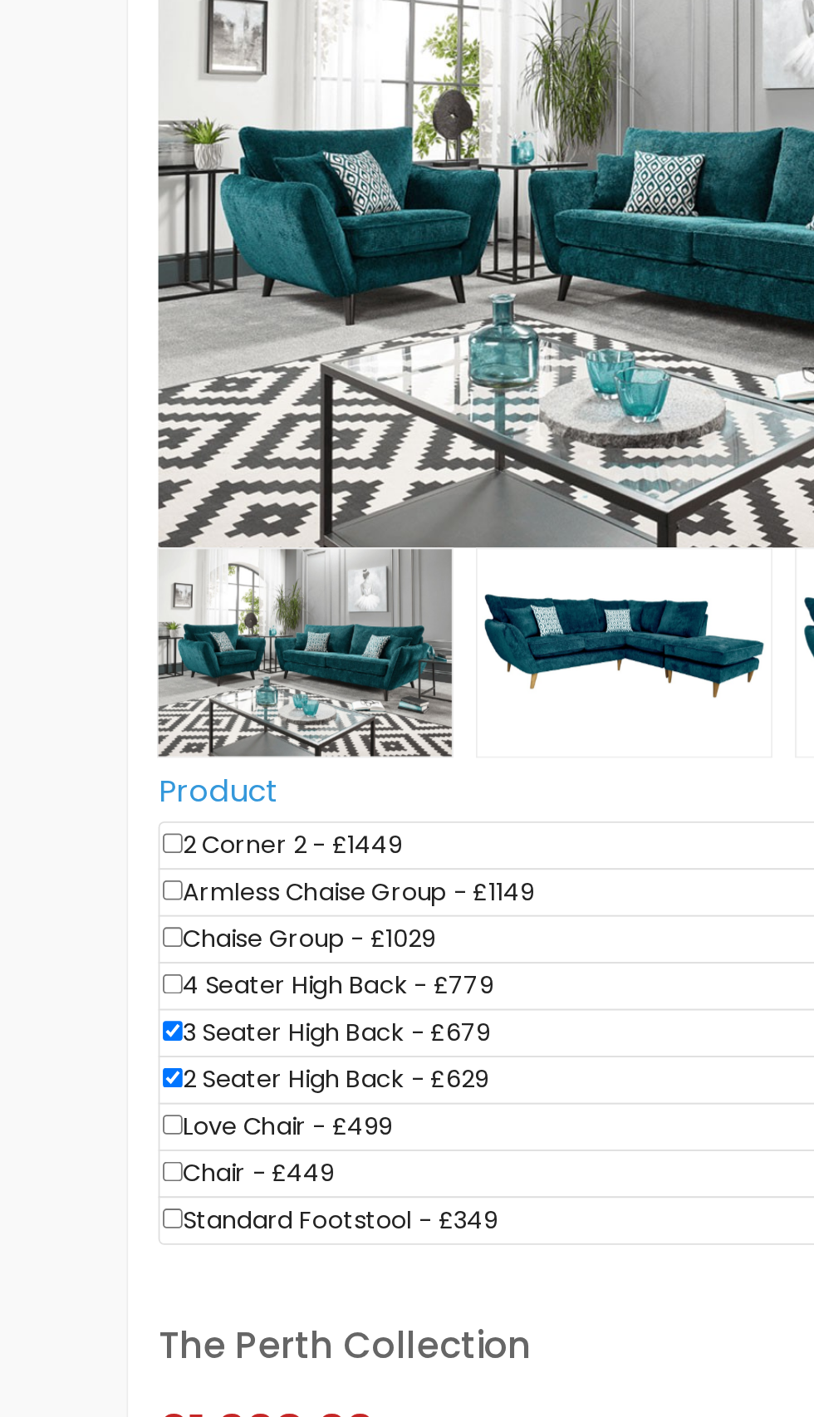
scroll to position [417, 0]
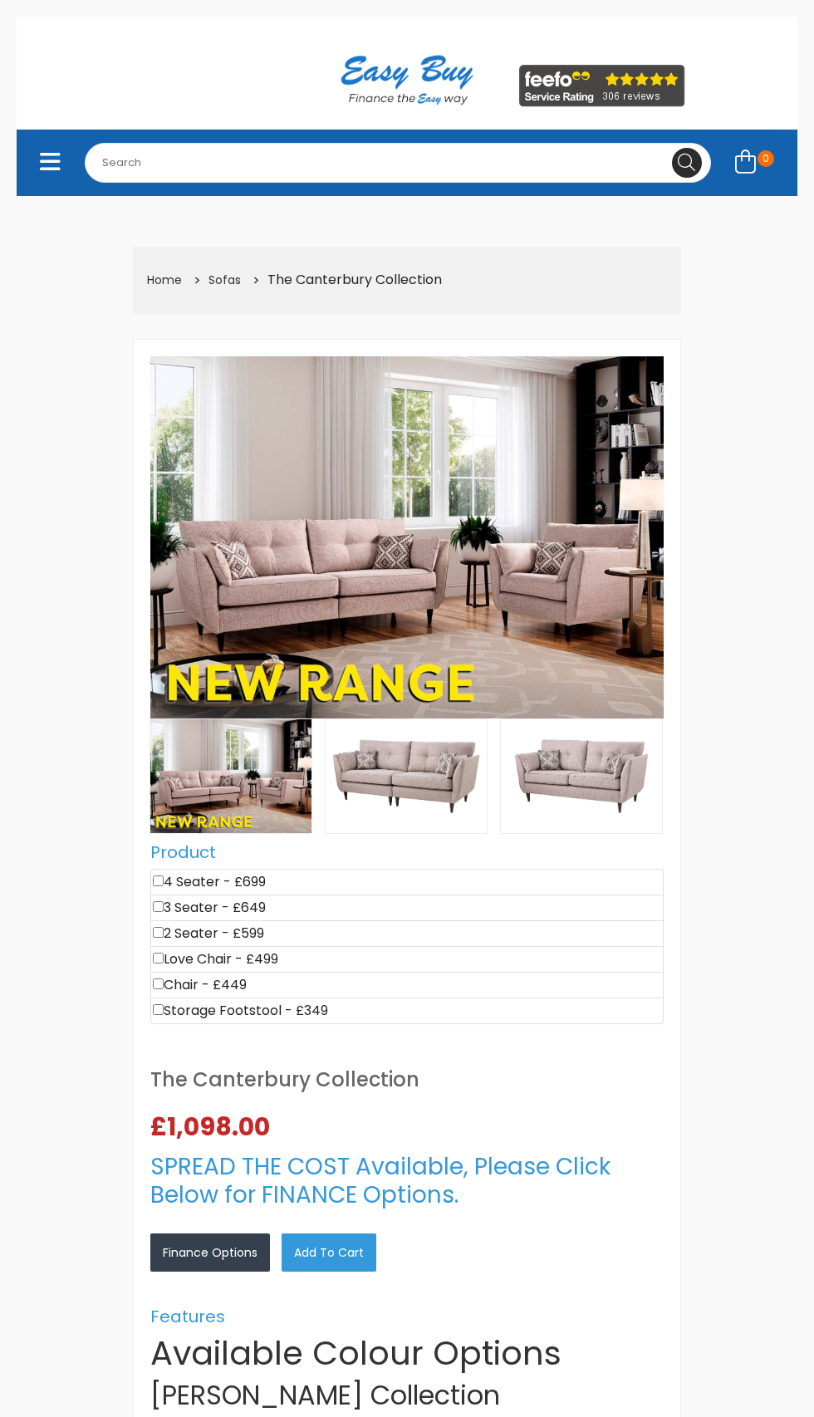
select select "104"
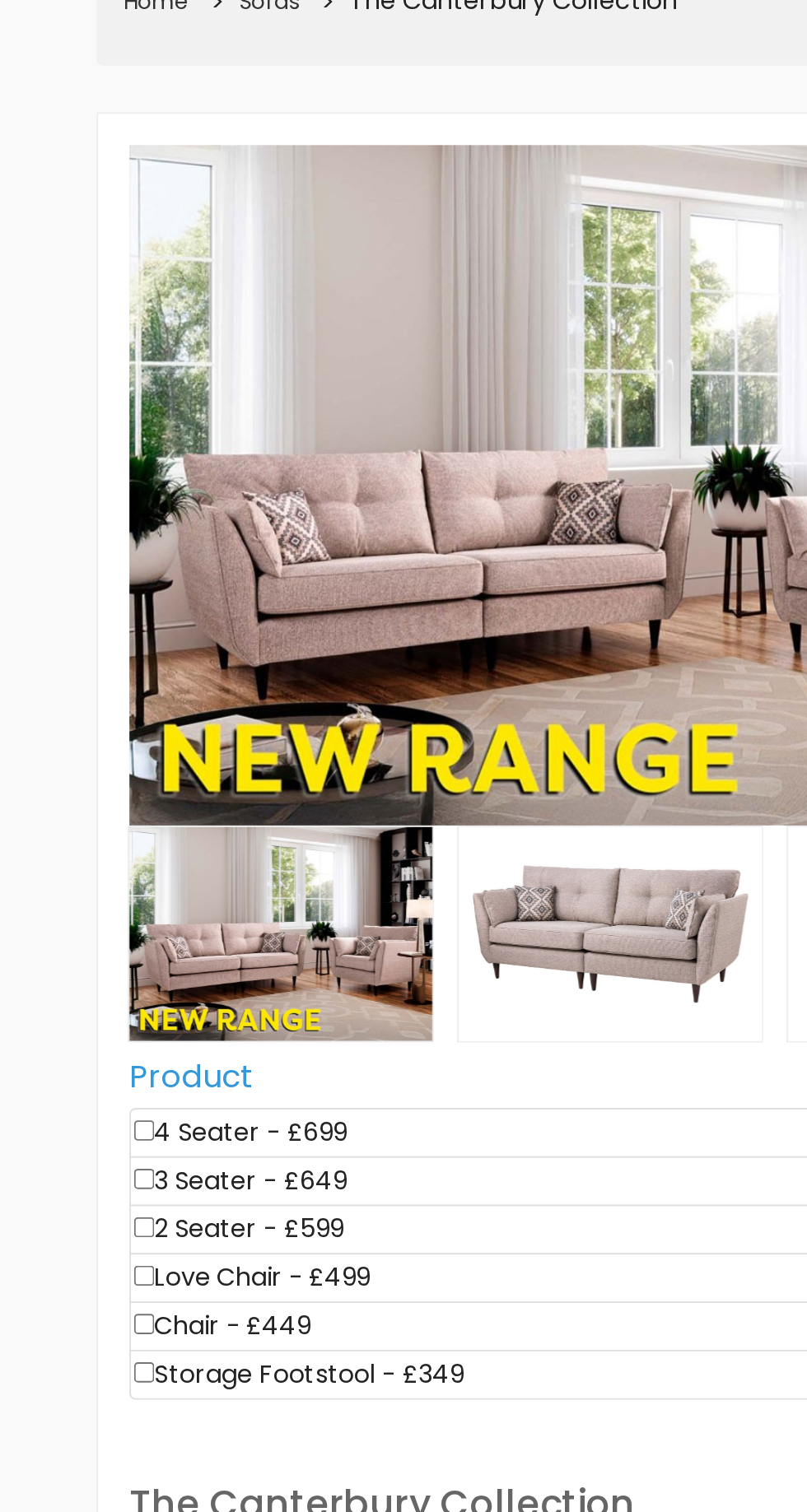
click at [271, 562] on img at bounding box center [403, 532] width 509 height 360
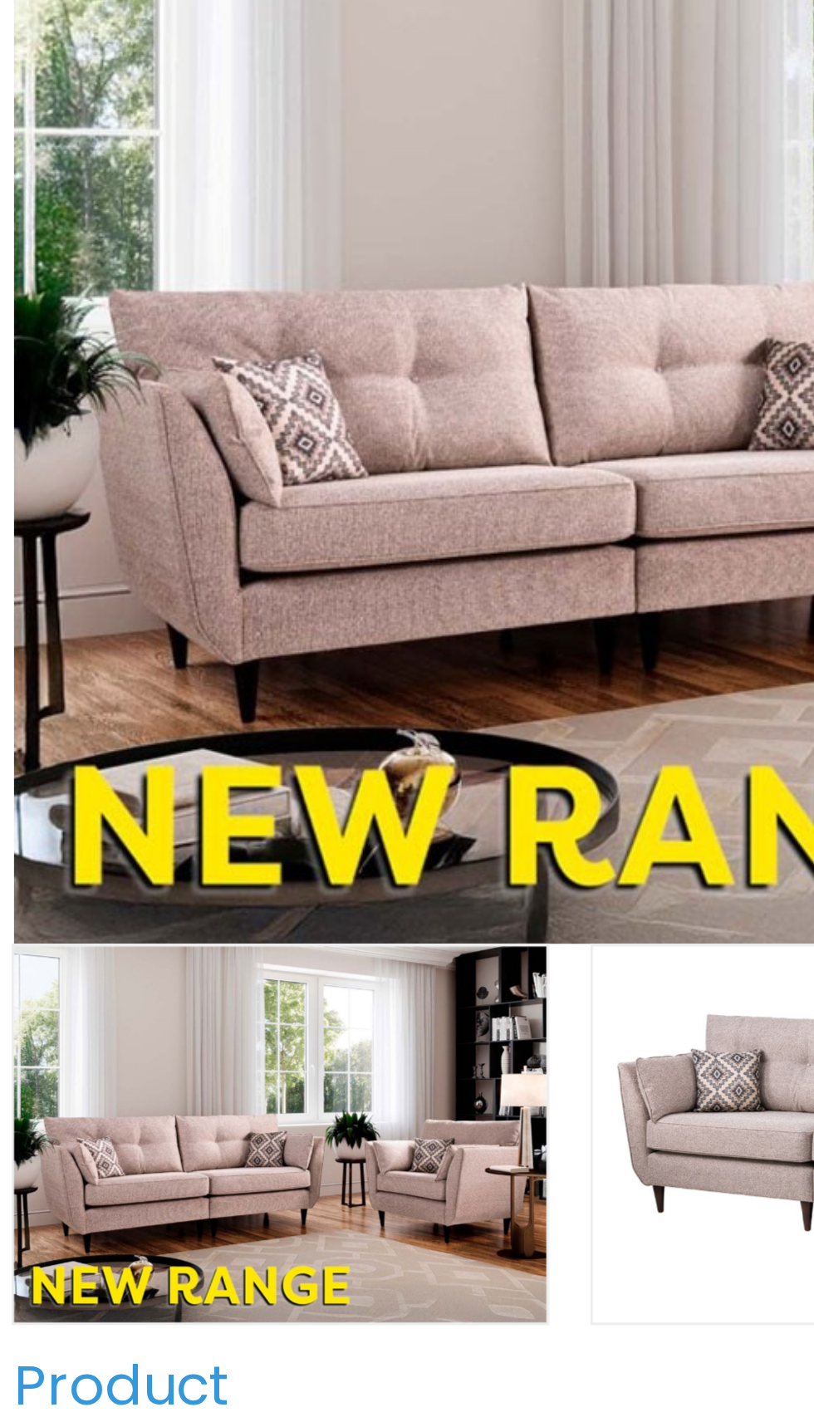
scroll to position [86, 0]
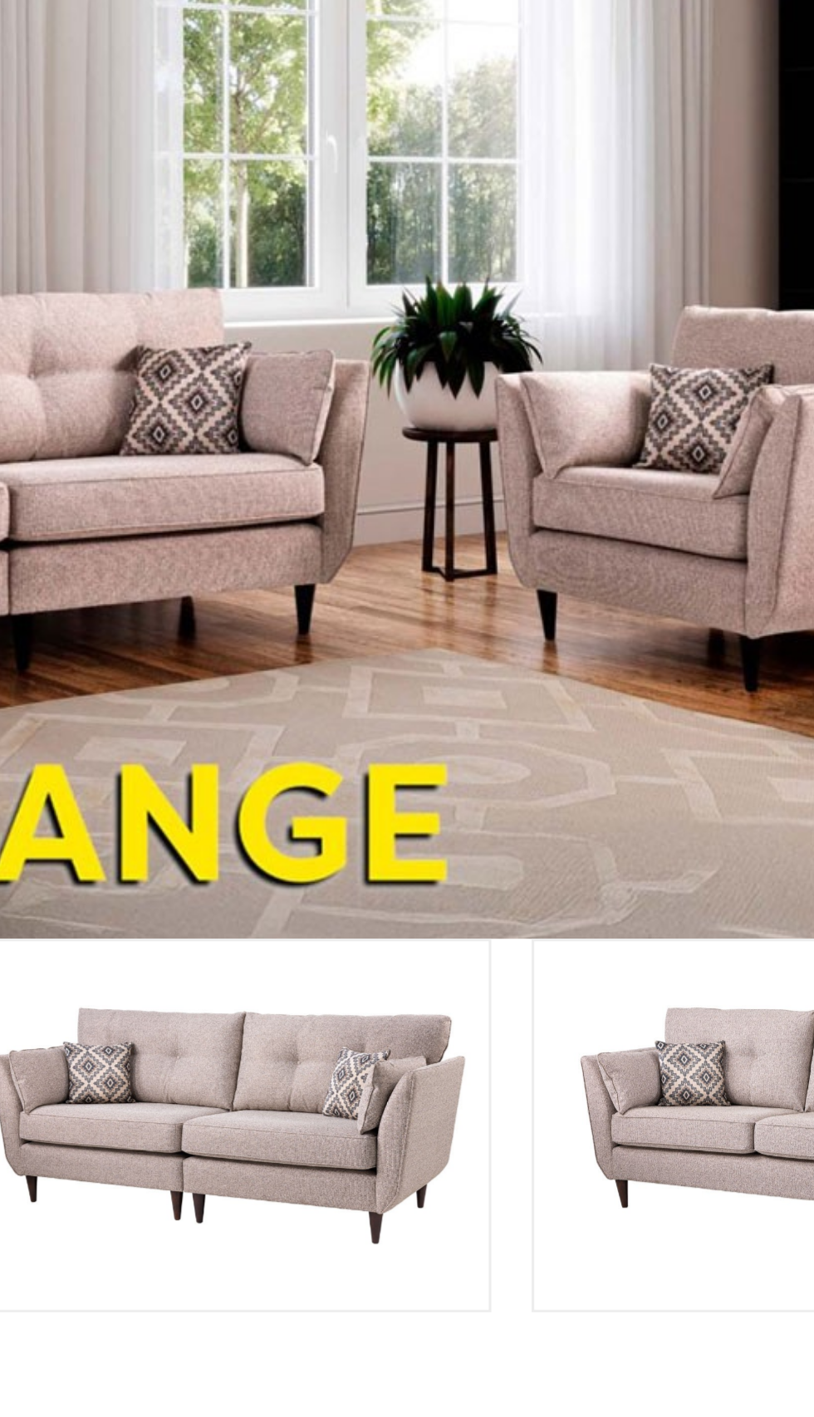
click at [379, 477] on img at bounding box center [406, 452] width 513 height 363
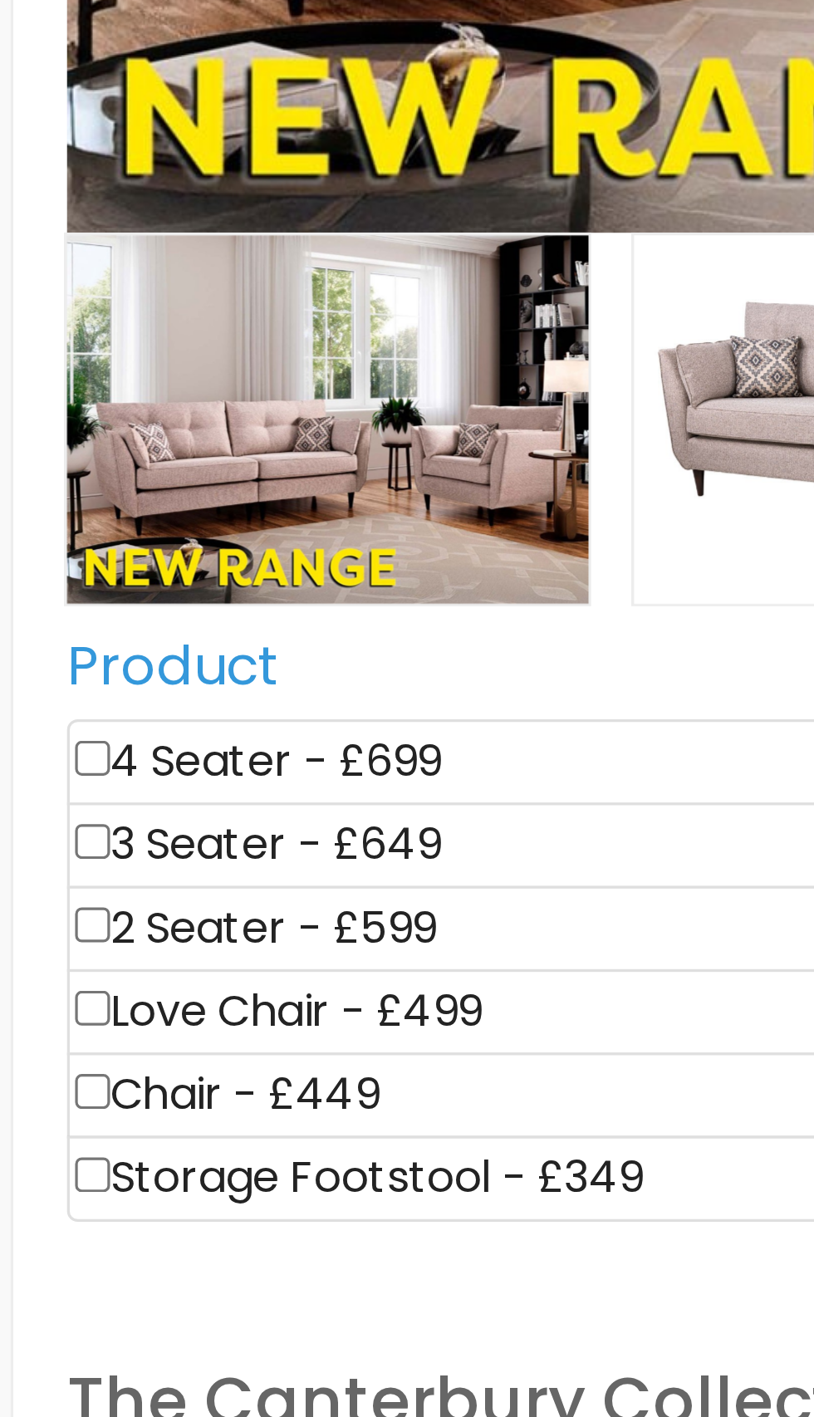
scroll to position [86, 0]
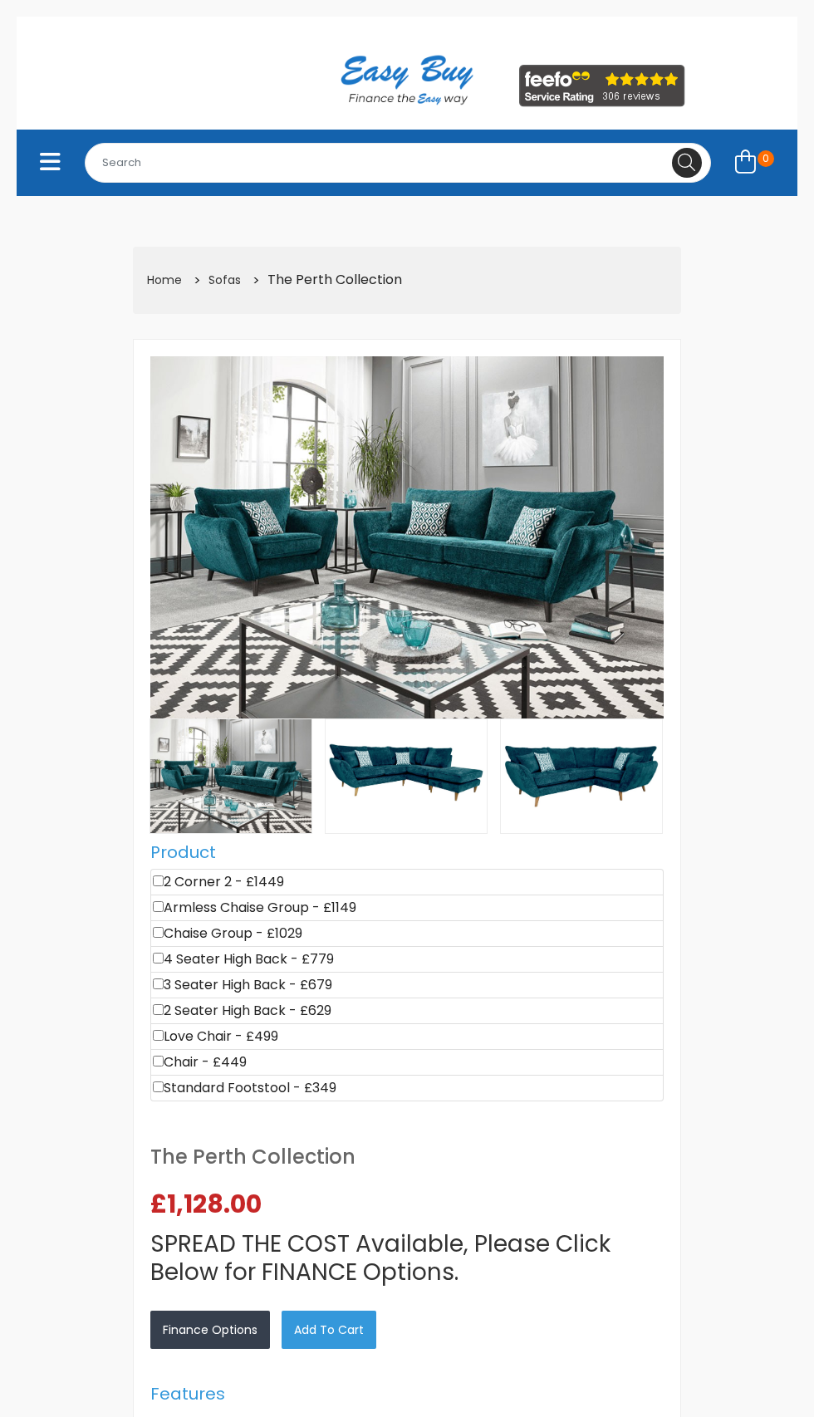
select select "104"
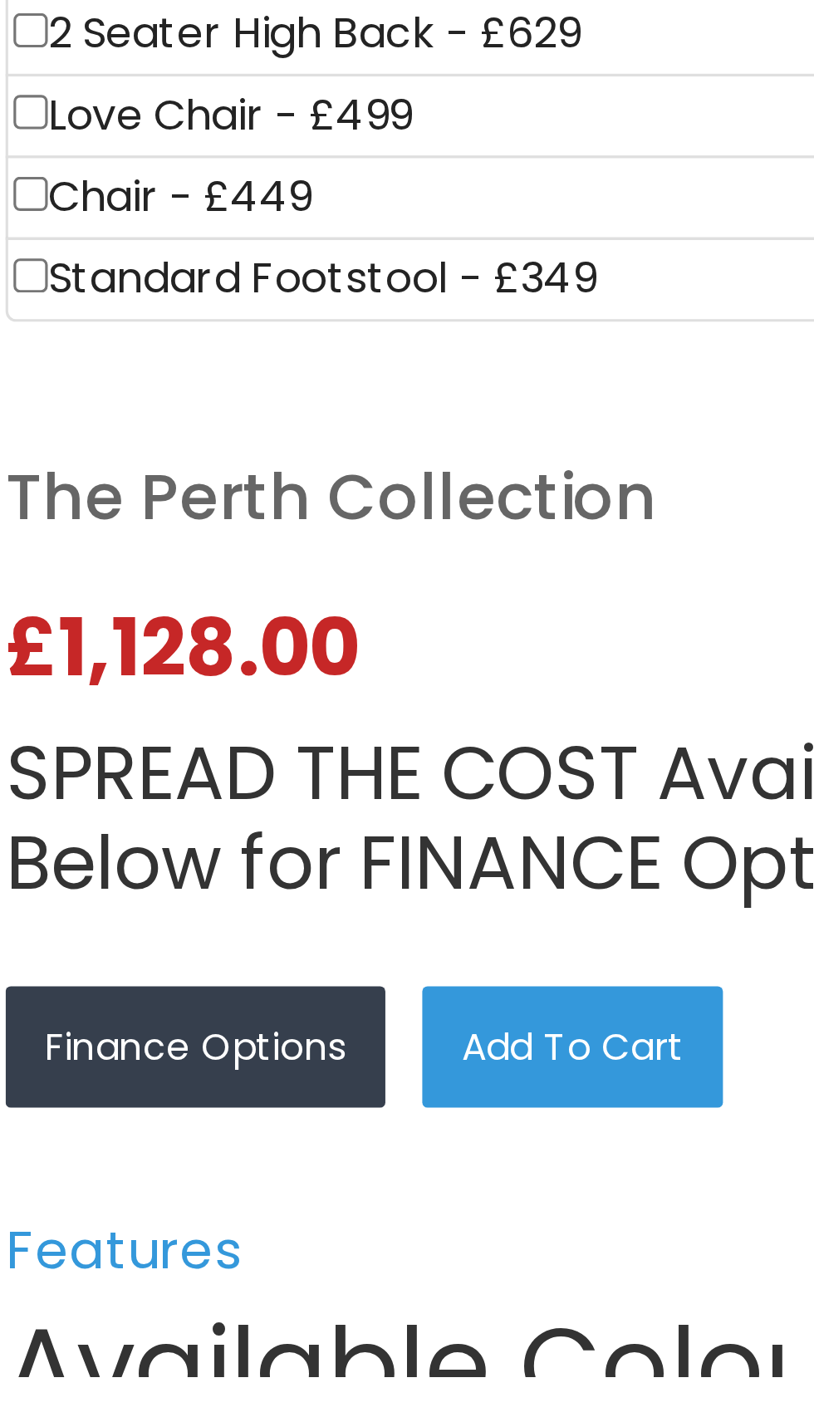
scroll to position [17, 0]
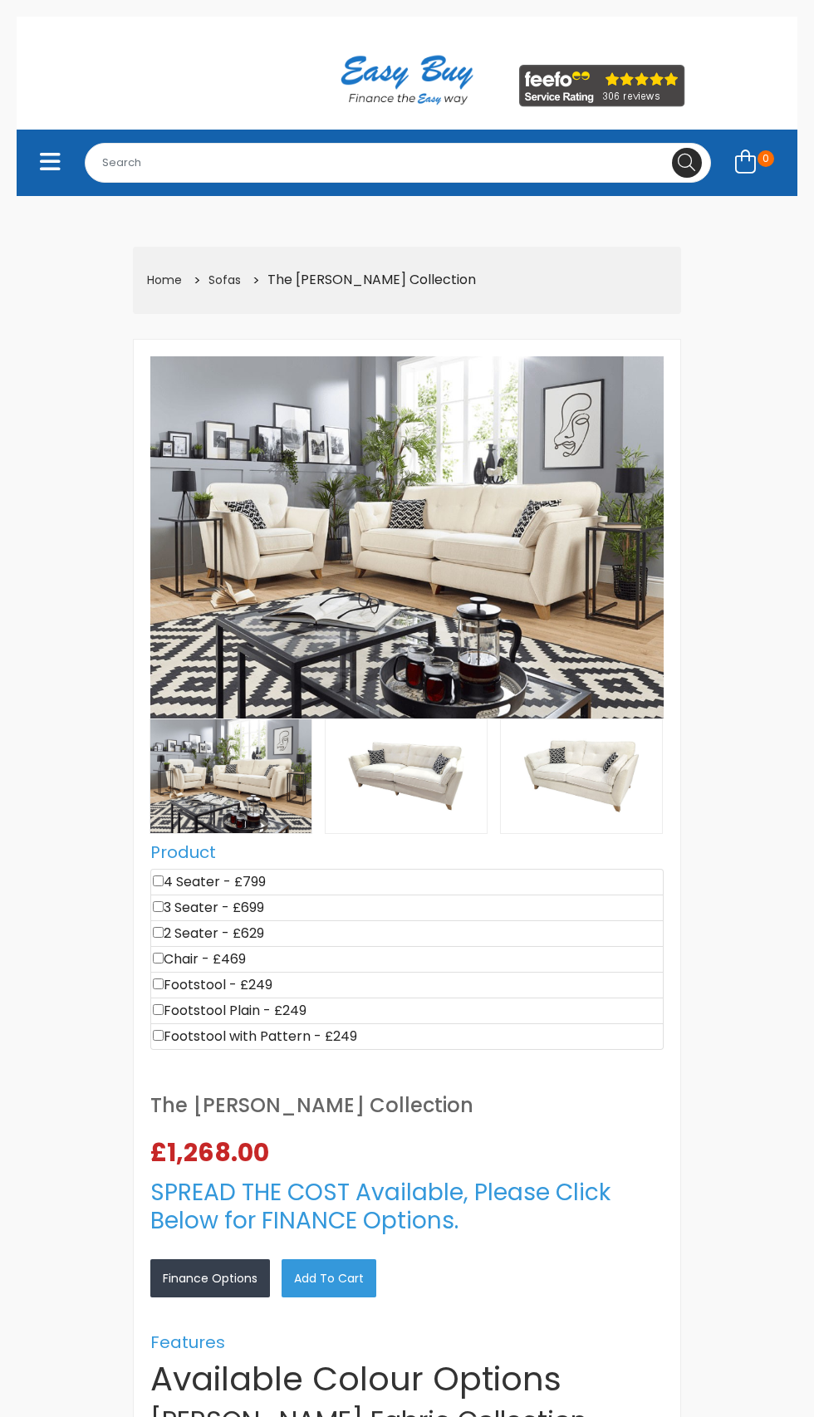
select select "104"
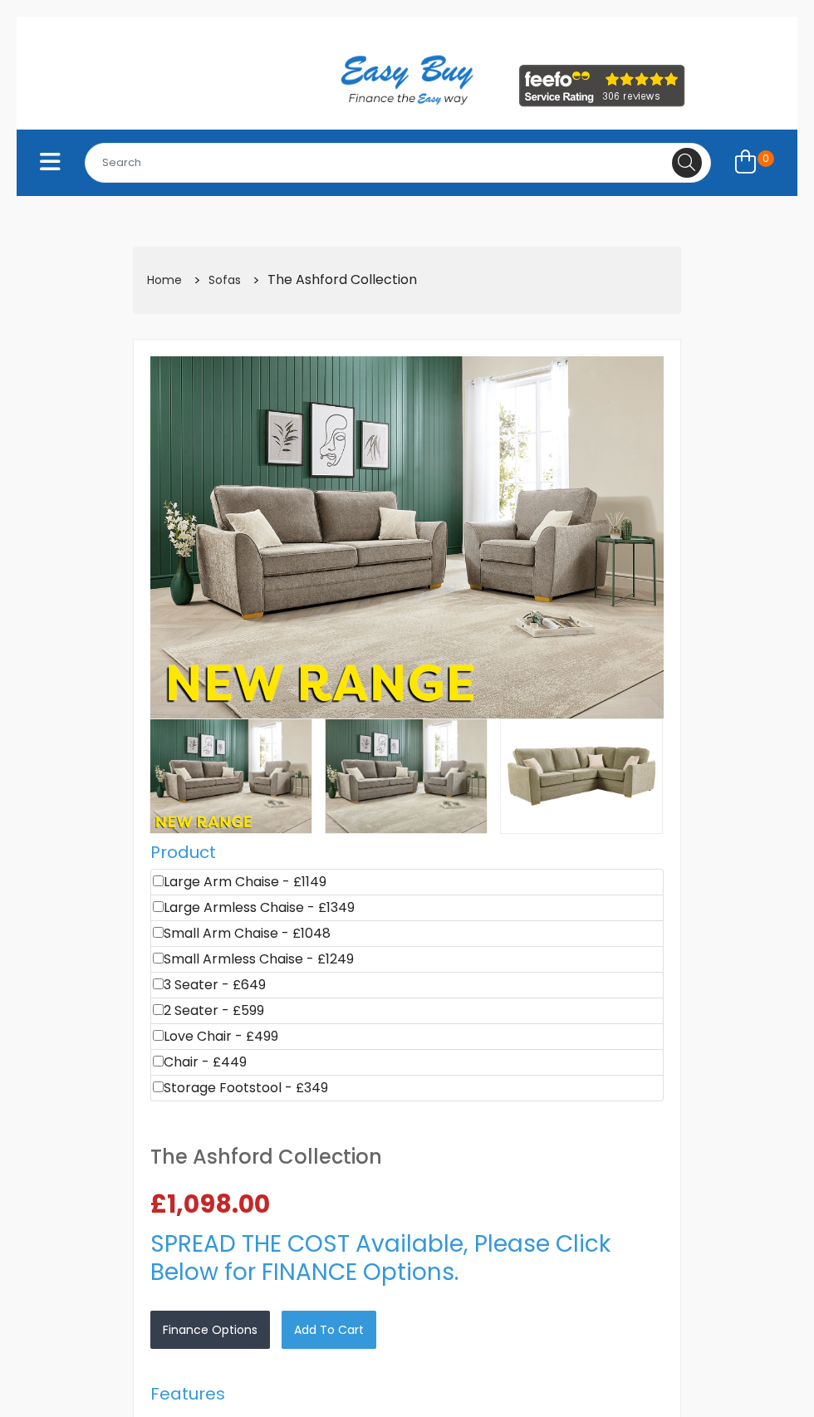
select select "104"
click at [291, 564] on img at bounding box center [406, 537] width 513 height 363
click at [247, 508] on img at bounding box center [406, 537] width 513 height 363
select select "104"
click at [209, 540] on img at bounding box center [406, 537] width 513 height 363
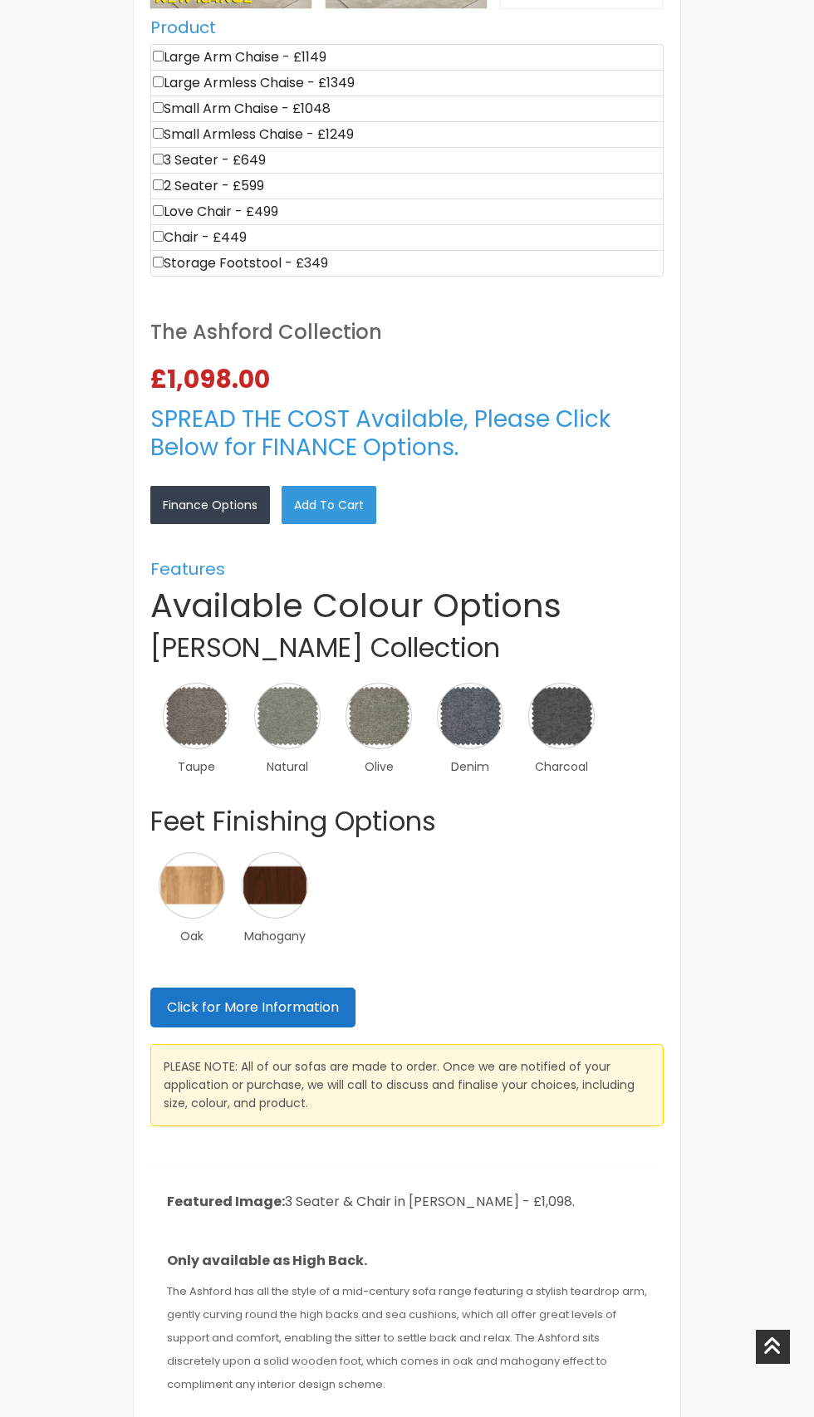
scroll to position [771, 0]
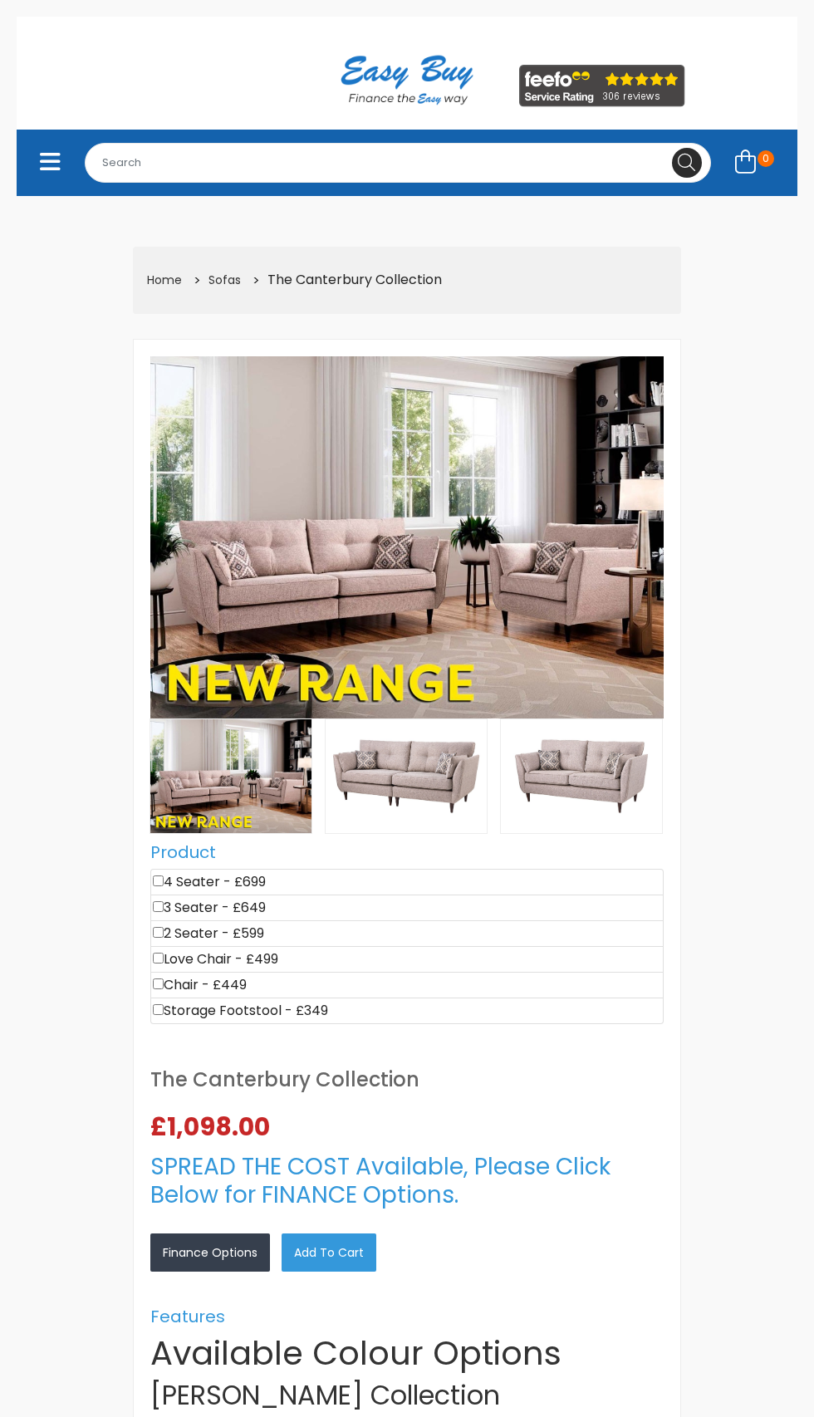
select select "104"
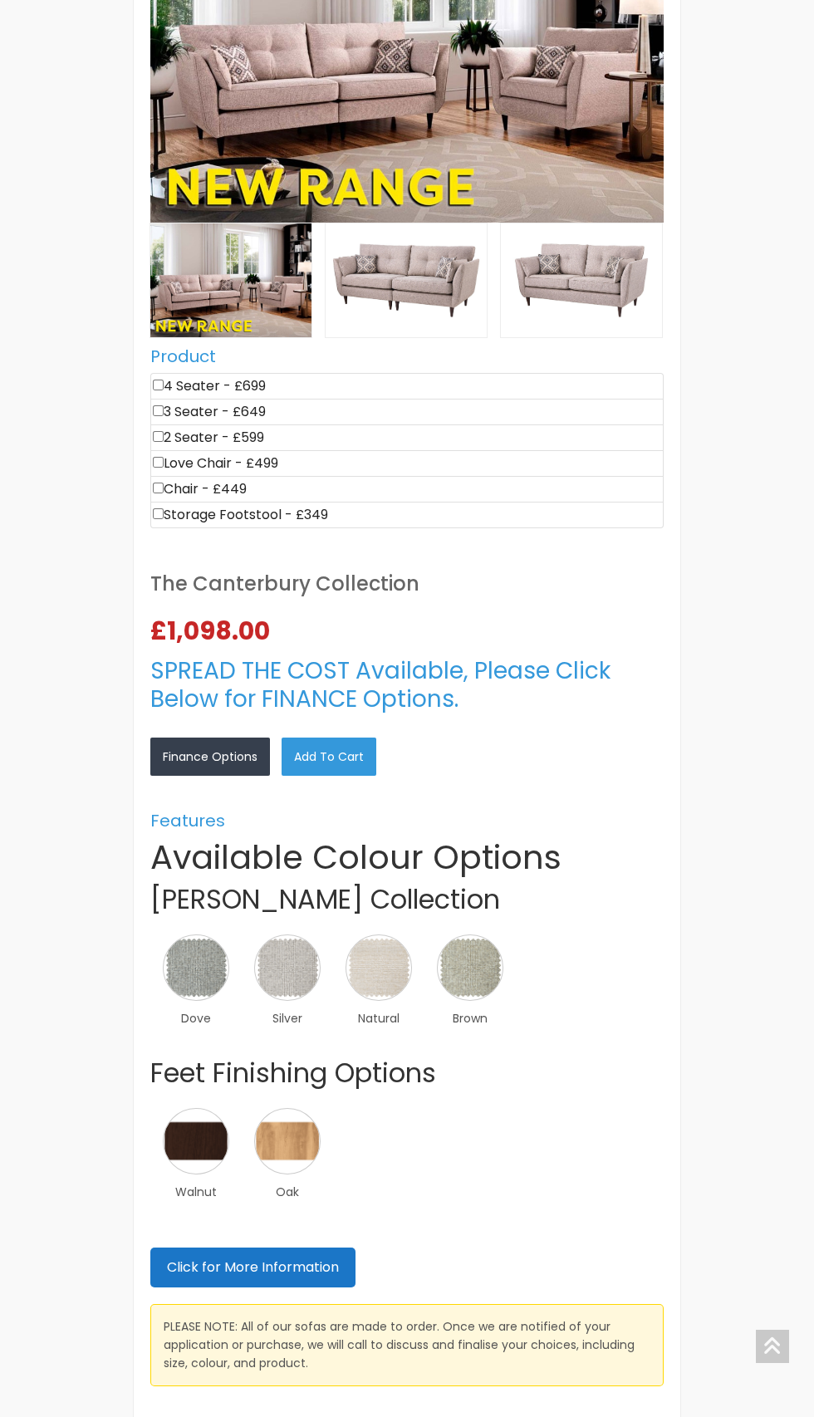
scroll to position [456, 0]
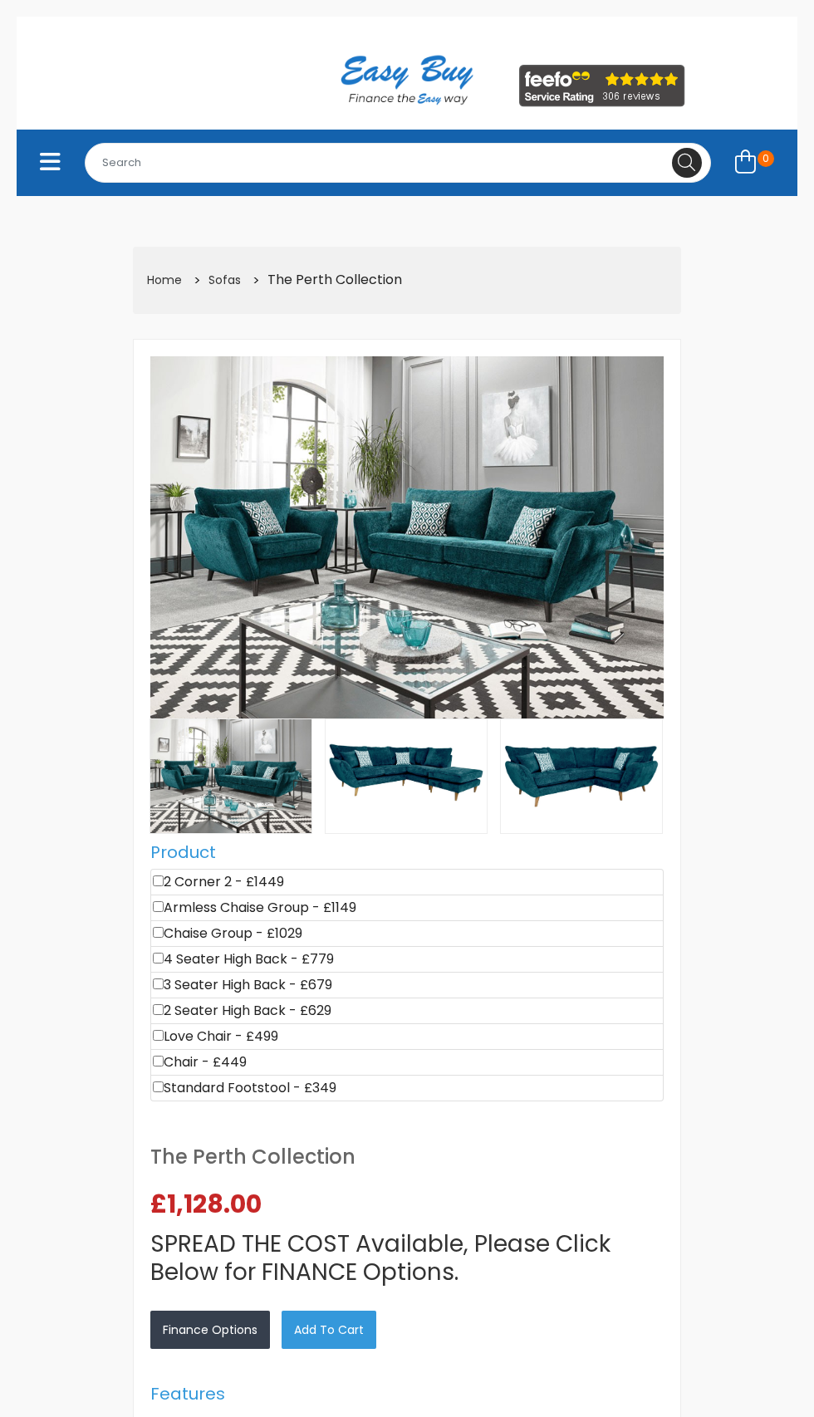
select select "104"
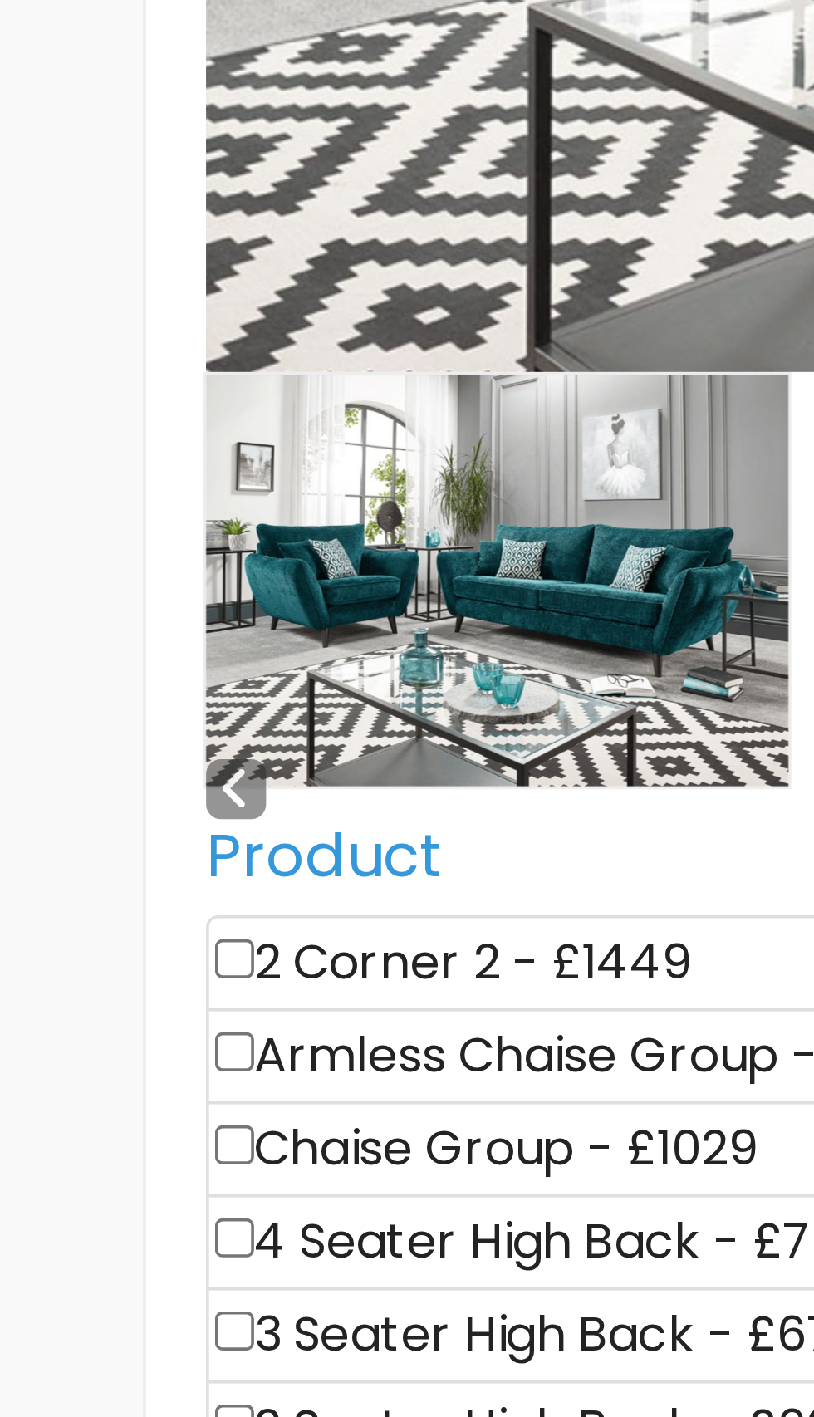
click at [245, 769] on img at bounding box center [230, 776] width 161 height 114
